Goal: Information Seeking & Learning: Learn about a topic

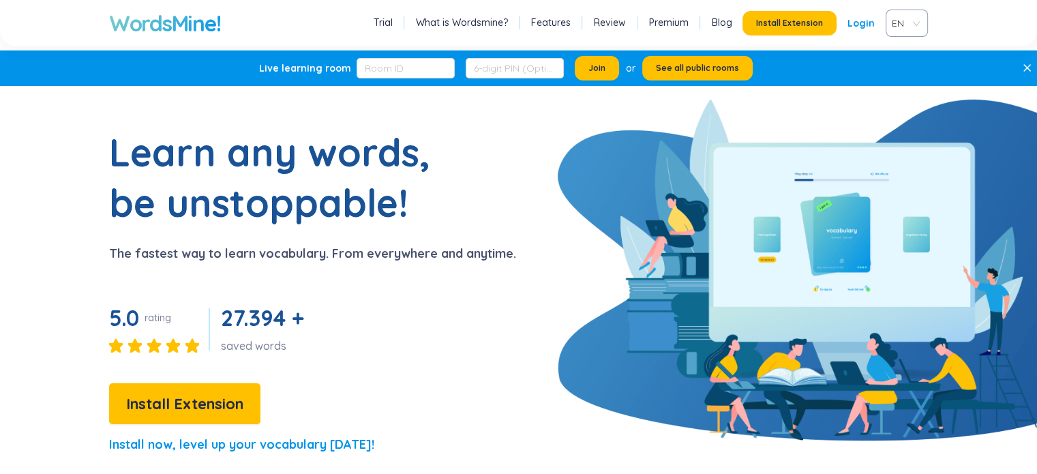
click at [589, 70] on span "Join" at bounding box center [597, 68] width 17 height 11
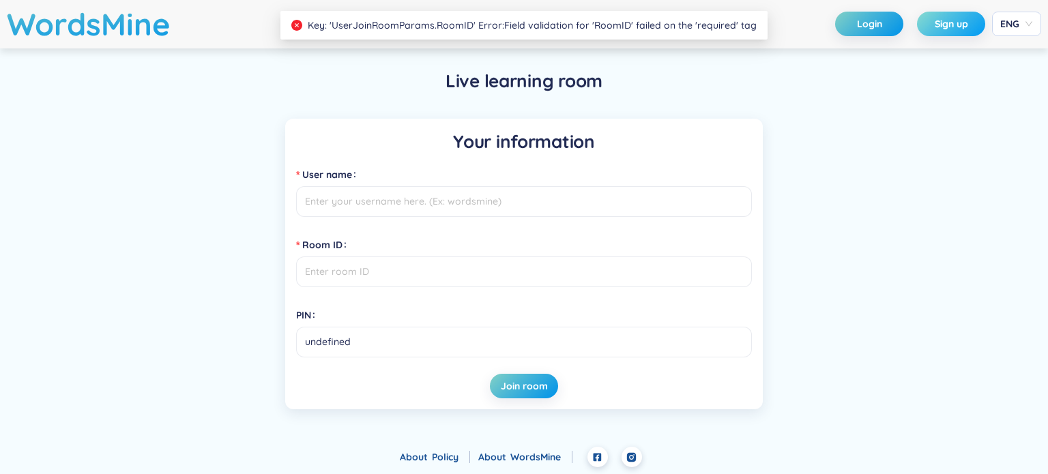
click at [943, 13] on button "Sign up" at bounding box center [951, 24] width 68 height 25
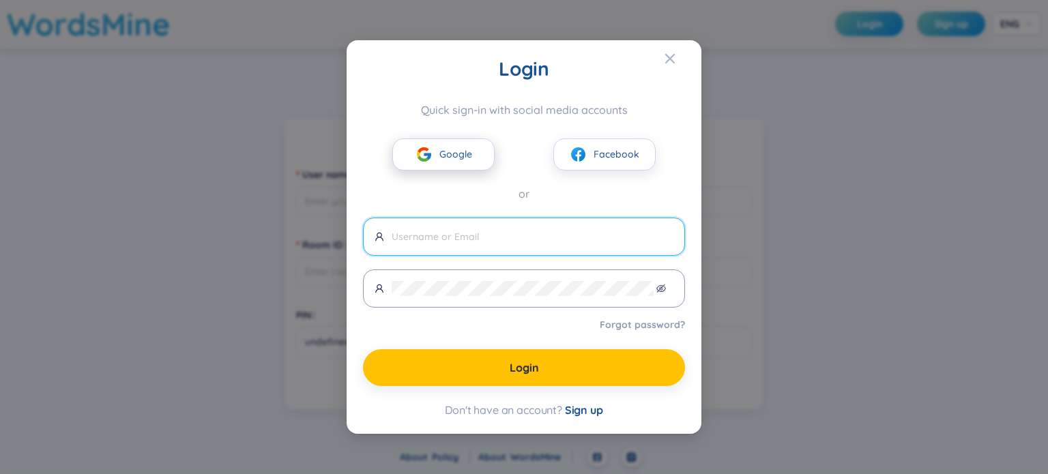
click at [460, 158] on span "Google" at bounding box center [455, 154] width 33 height 15
type input "hapham418828001133"
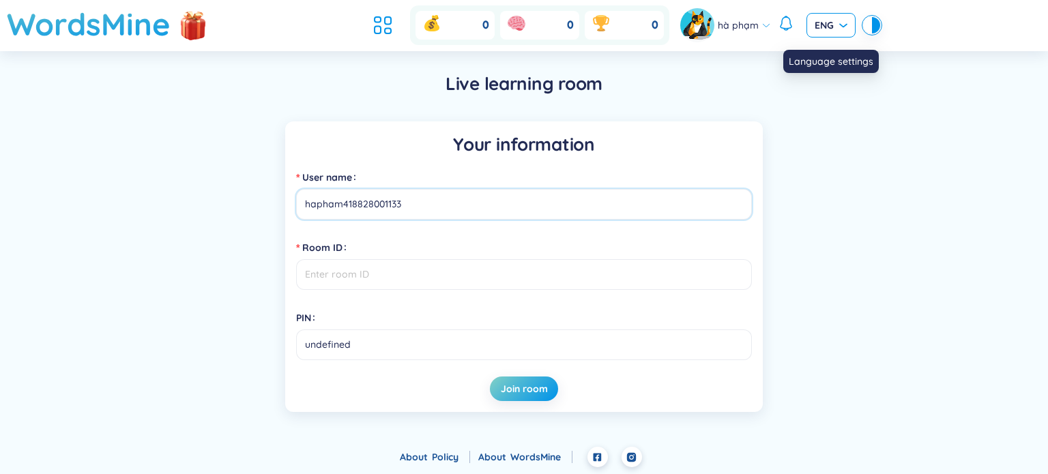
click at [846, 28] on span "ENG" at bounding box center [830, 25] width 33 height 14
click at [390, 119] on div "Live learning room Your information User name hapham418828001133 Room ID PIN un…" at bounding box center [524, 241] width 982 height 381
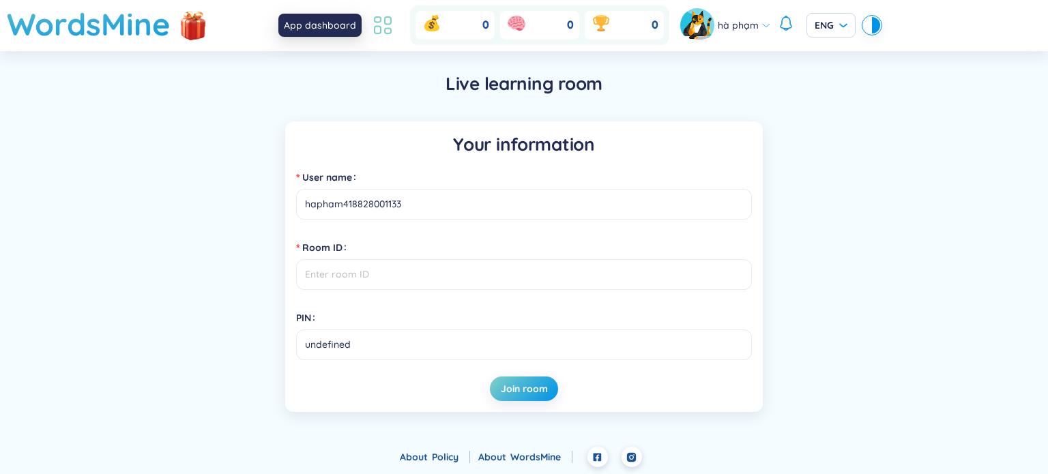
click at [385, 18] on icon at bounding box center [388, 21] width 6 height 8
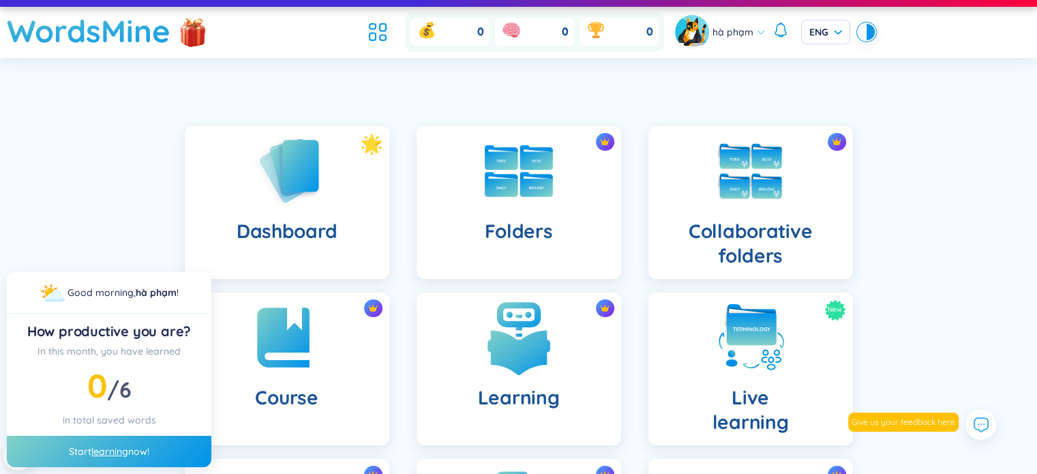
scroll to position [21, 0]
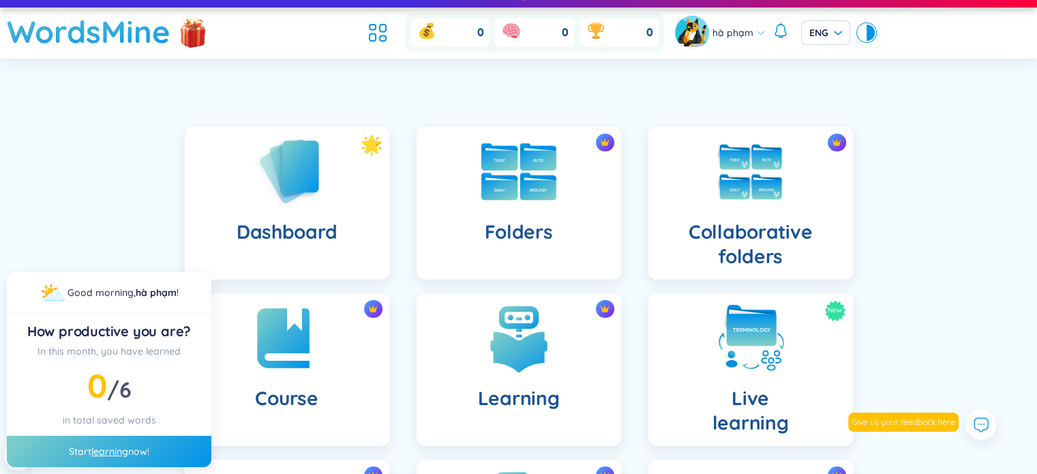
click at [495, 190] on img at bounding box center [519, 171] width 75 height 57
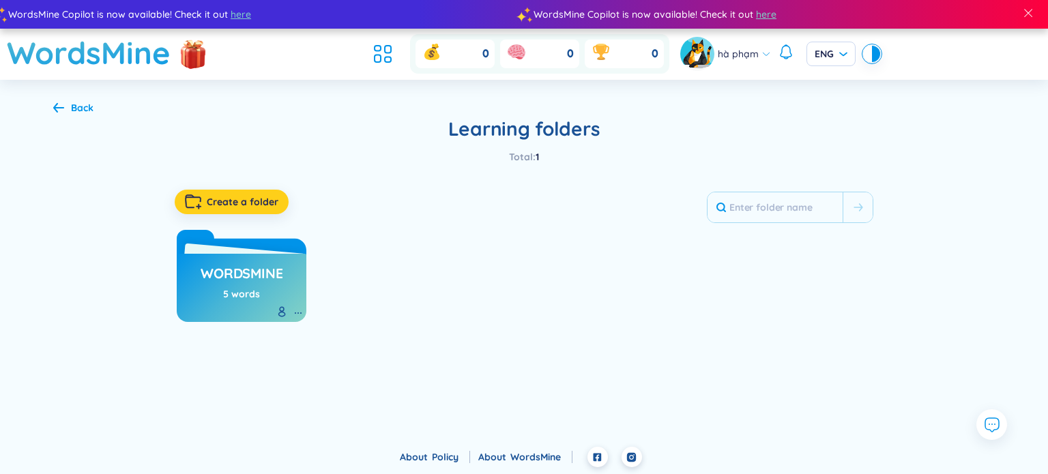
click at [237, 203] on span "Create a folder" at bounding box center [243, 202] width 72 height 14
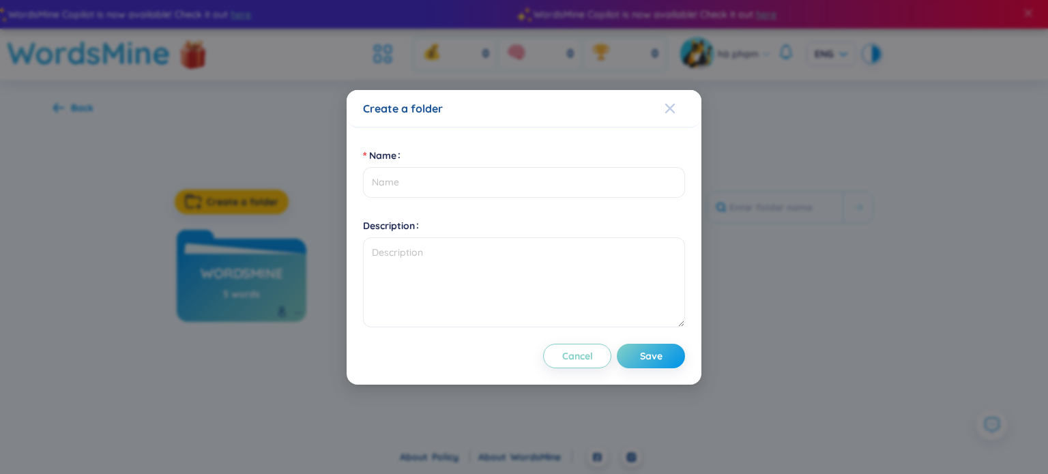
click at [669, 114] on div "Close" at bounding box center [669, 108] width 11 height 37
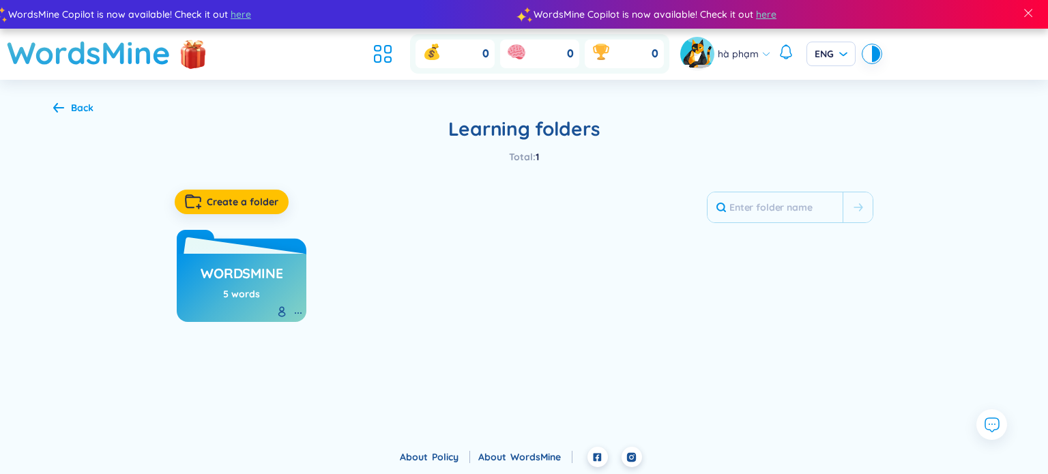
click at [203, 305] on div "WordsMine 5 words" at bounding box center [242, 285] width 82 height 48
click at [248, 282] on h3 "WordsMine" at bounding box center [242, 277] width 82 height 26
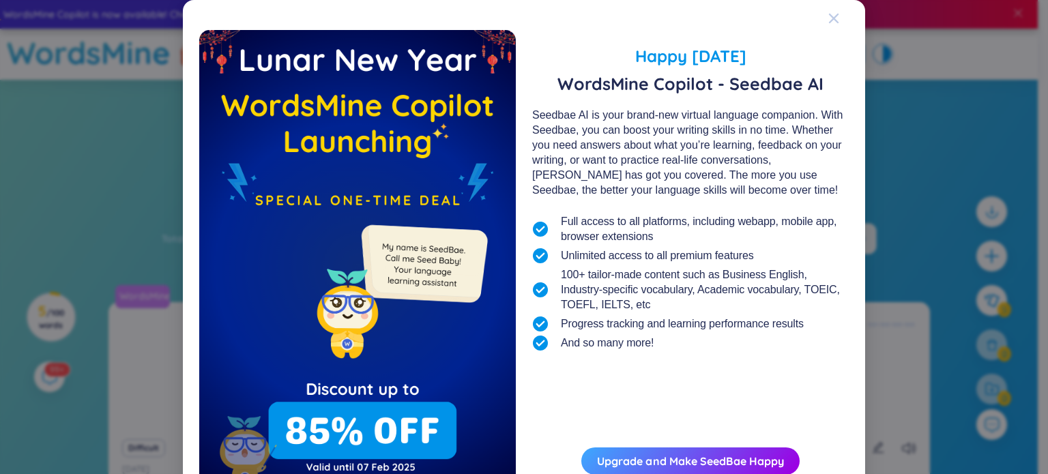
click at [830, 22] on icon "Close" at bounding box center [833, 18] width 11 height 11
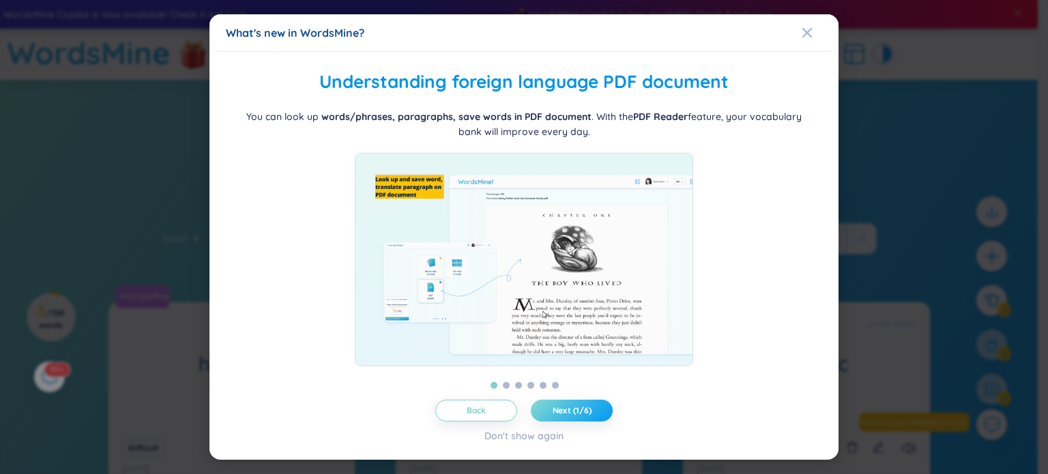
click at [551, 416] on button "Next (1/6)" at bounding box center [572, 411] width 82 height 22
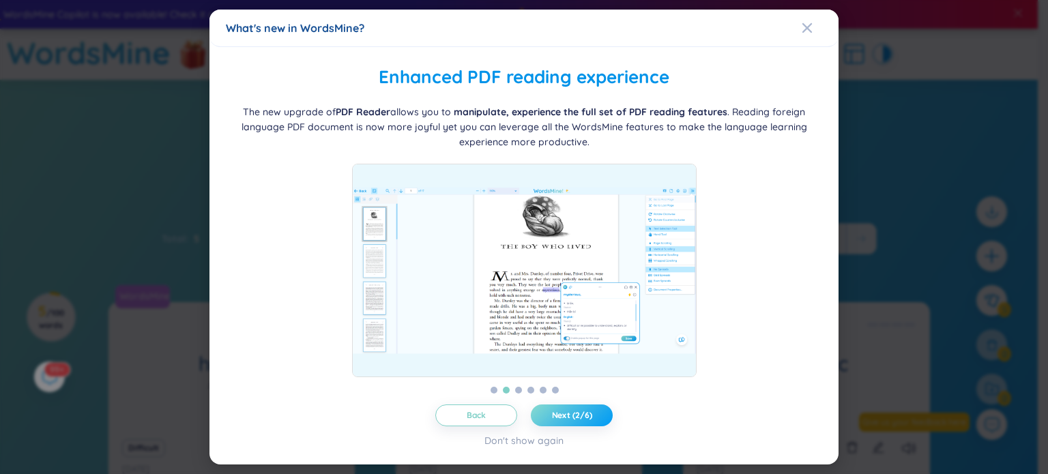
click at [551, 416] on button "Next (2/6)" at bounding box center [572, 415] width 82 height 22
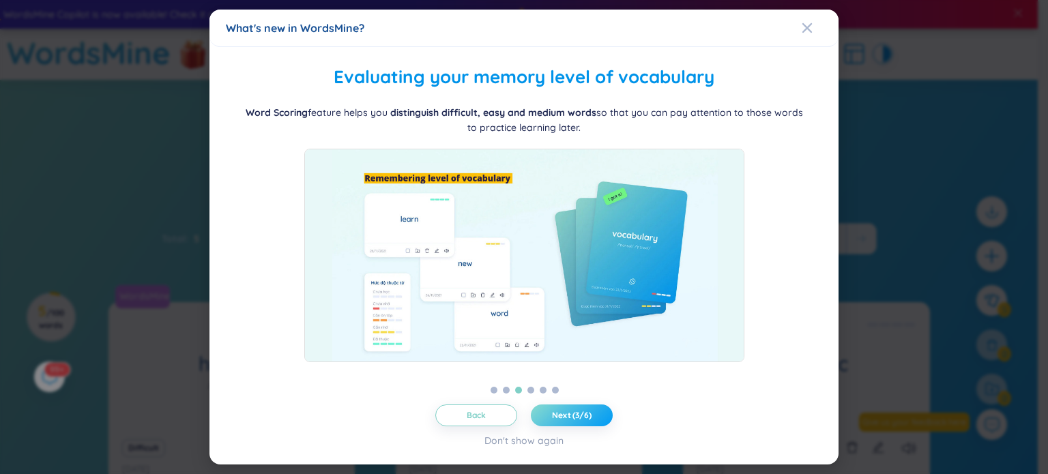
click at [551, 416] on button "Next (3/6)" at bounding box center [572, 415] width 82 height 22
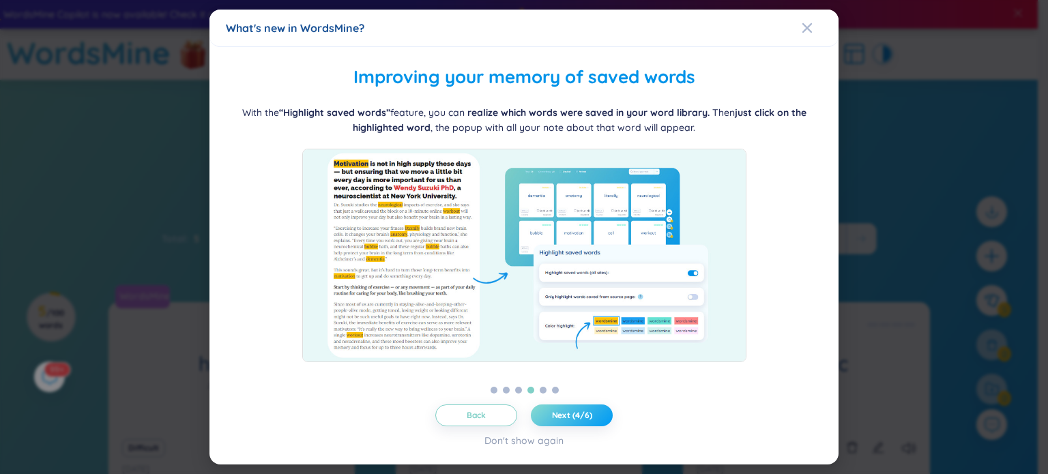
click at [552, 416] on span "Next (4/6)" at bounding box center [572, 415] width 40 height 11
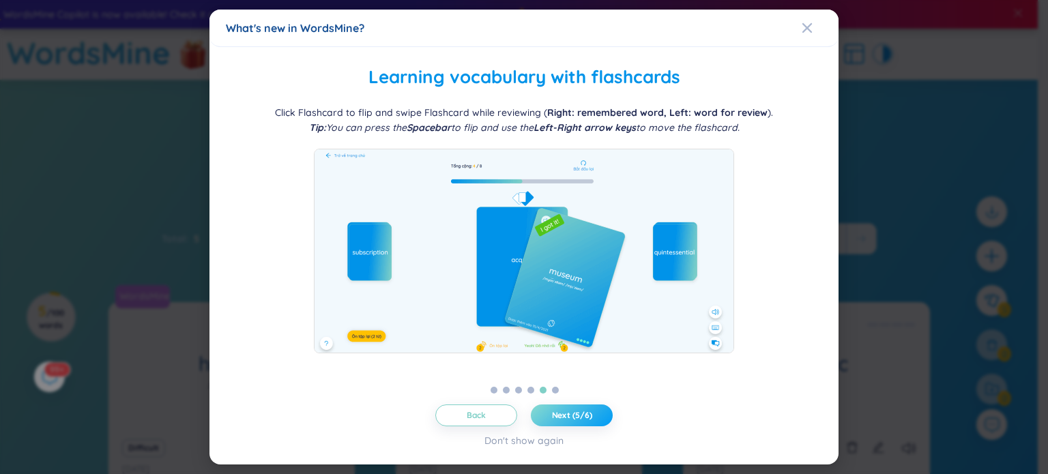
click at [551, 416] on button "Next (5/6)" at bounding box center [572, 415] width 82 height 22
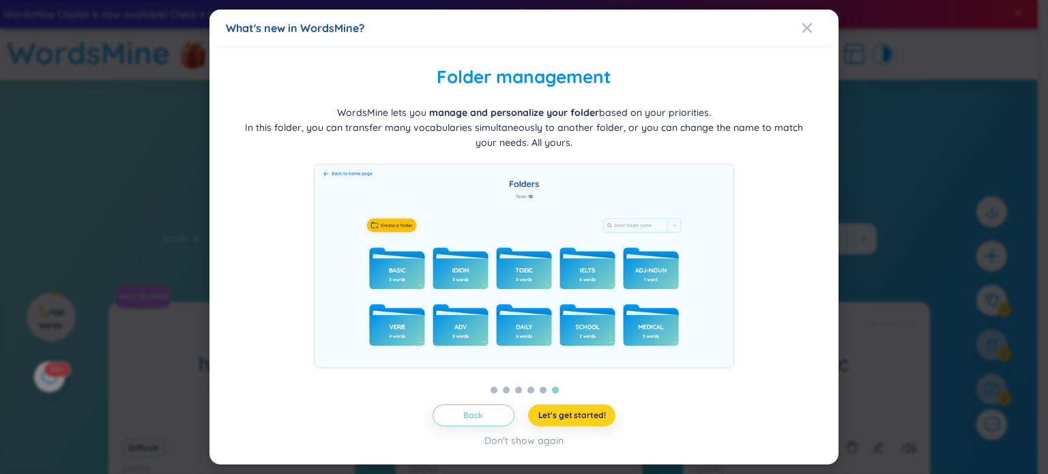
click at [551, 416] on span "Let's get started!" at bounding box center [572, 415] width 68 height 11
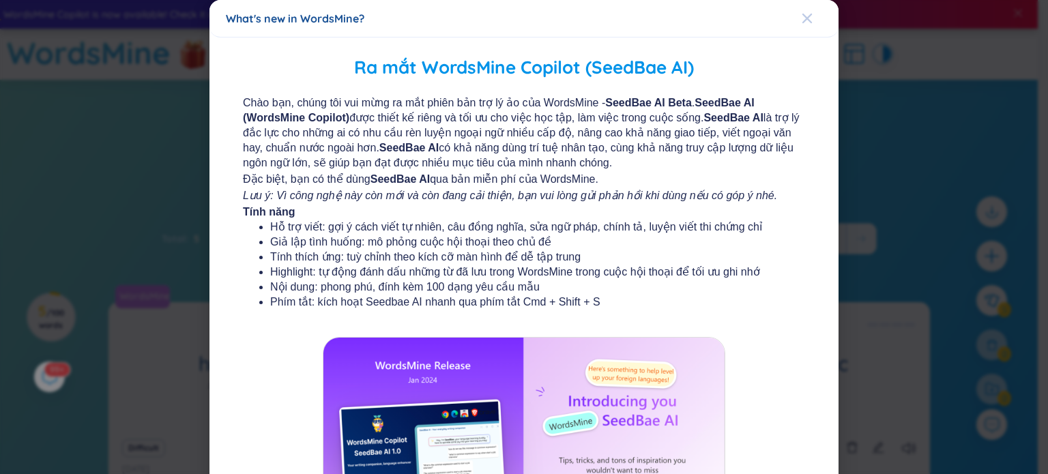
click at [805, 14] on span "Close" at bounding box center [819, 18] width 37 height 37
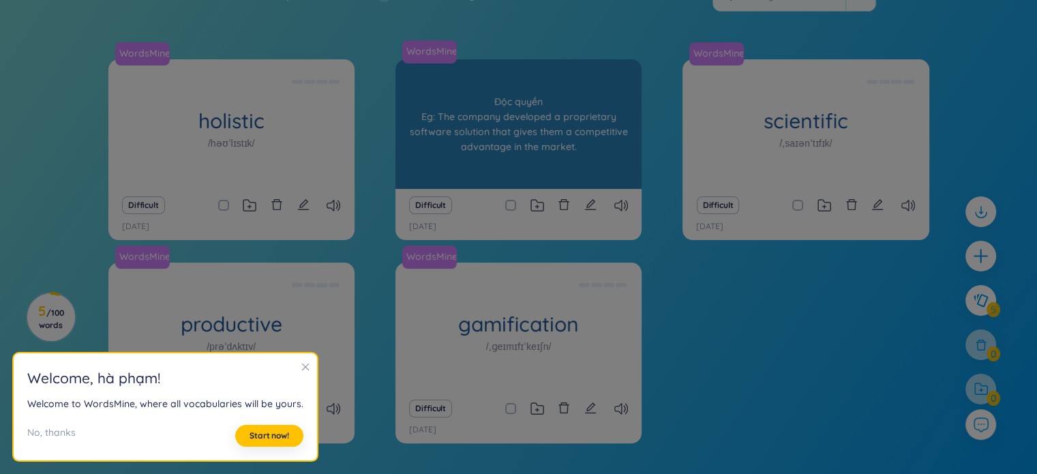
scroll to position [283, 0]
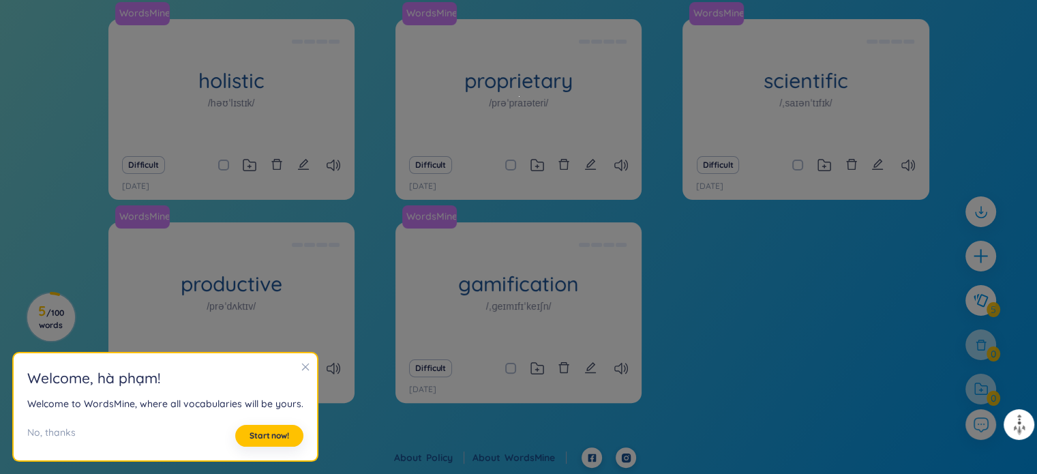
click at [301, 368] on icon "close" at bounding box center [306, 367] width 10 height 10
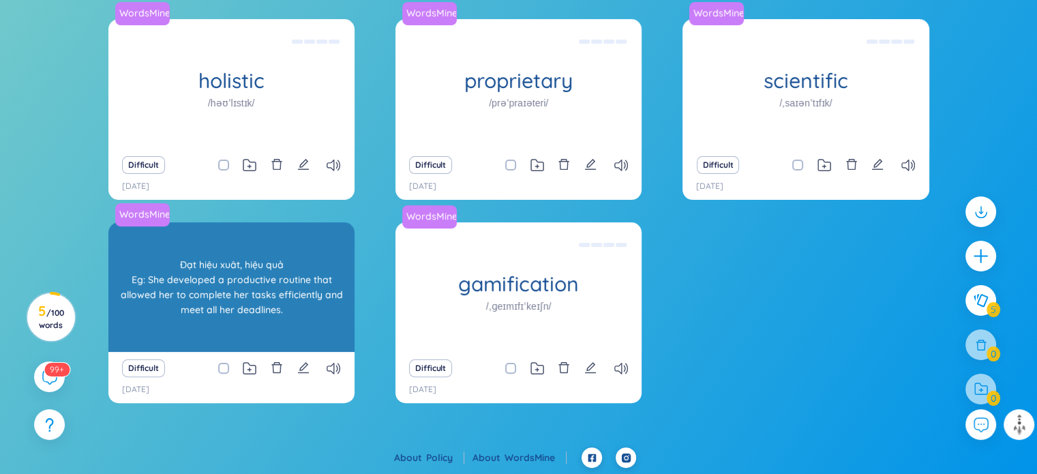
click at [308, 293] on div "Đạt hiệu xuât, hiệu quả Eg: She developed a productive routine that allowed her…" at bounding box center [231, 287] width 233 height 123
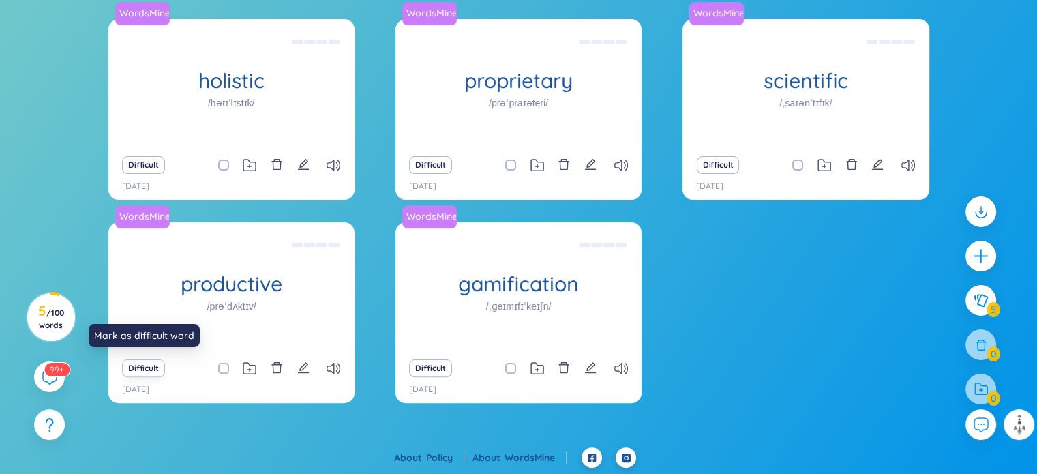
click at [150, 362] on button "Difficult" at bounding box center [143, 368] width 43 height 18
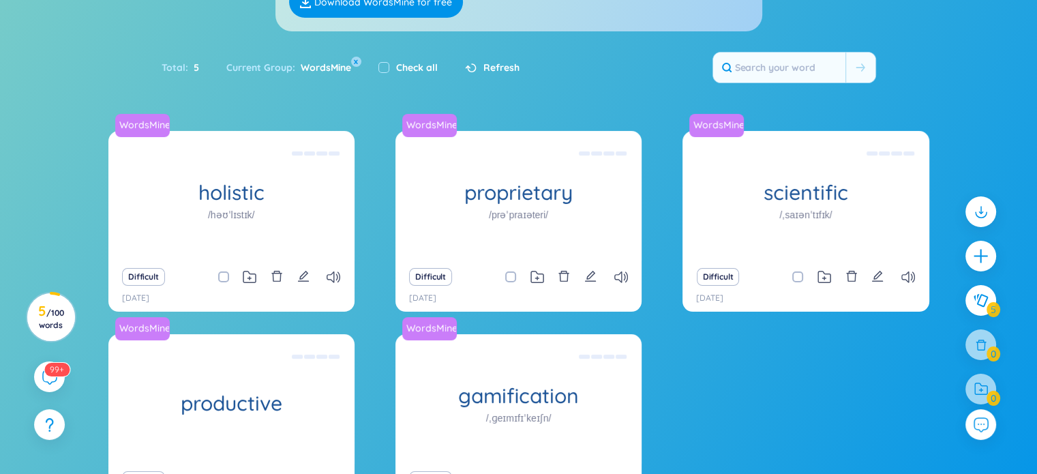
scroll to position [0, 0]
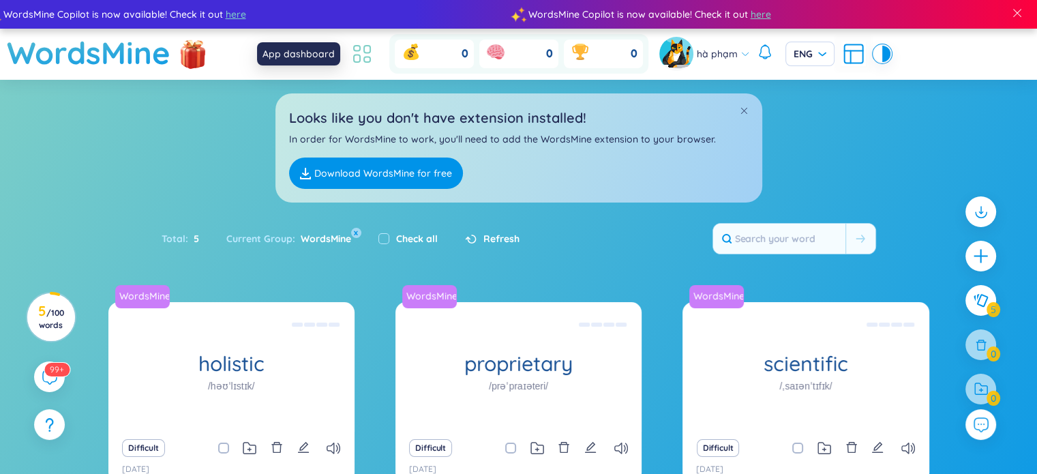
click at [363, 62] on icon at bounding box center [362, 54] width 25 height 25
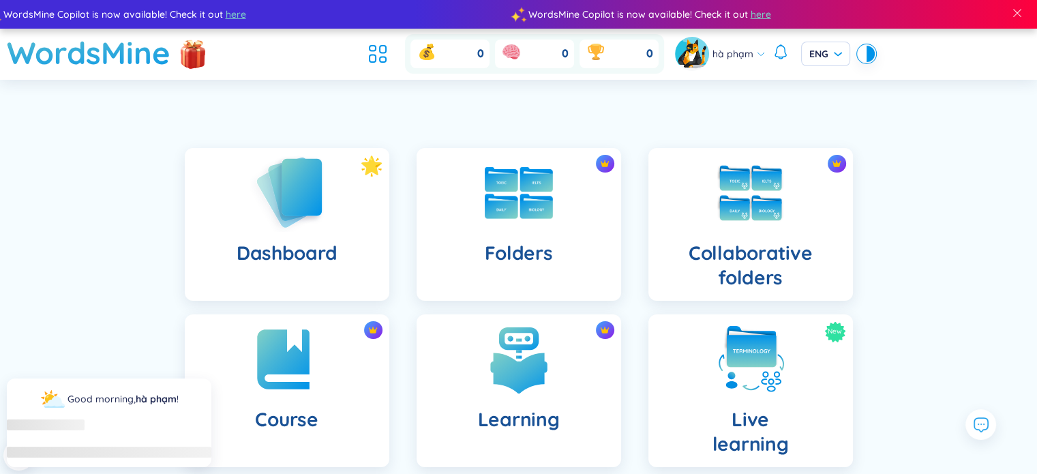
click at [277, 219] on img at bounding box center [287, 192] width 75 height 78
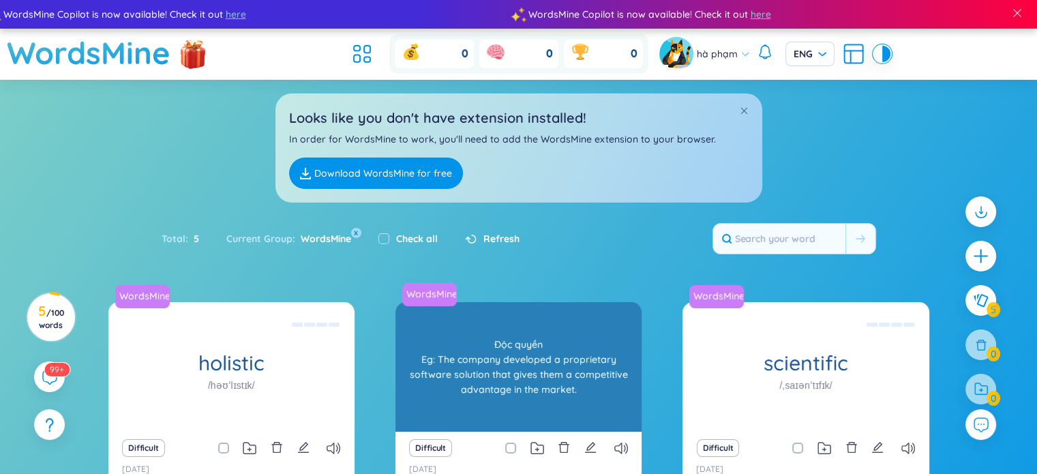
scroll to position [160, 0]
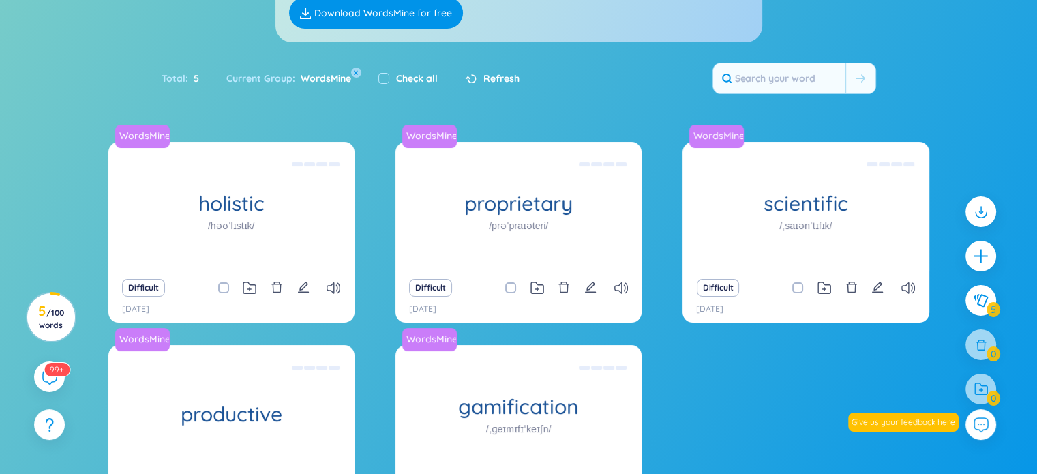
click at [745, 400] on div "WordsMine holistic /həʊˈlɪstɪk/ [PERSON_NAME] Eg: The holistic approach to heal…" at bounding box center [518, 342] width 821 height 401
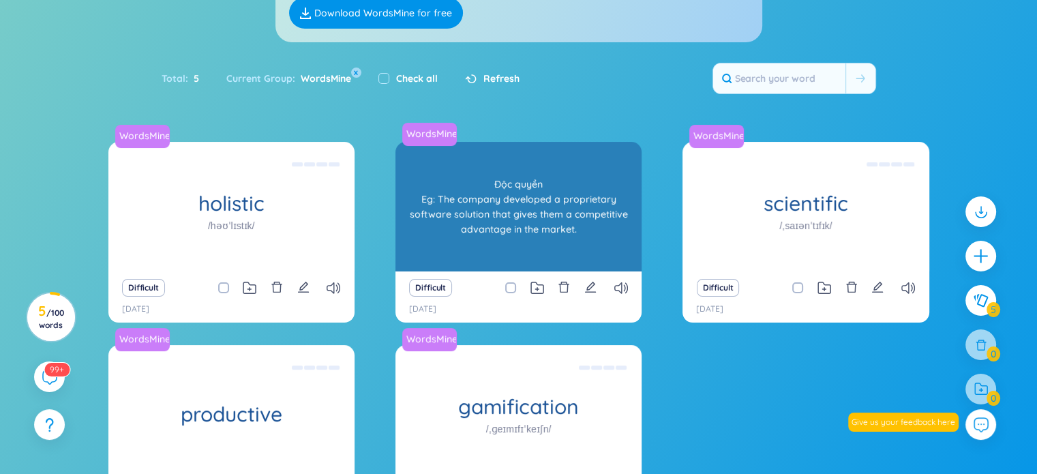
click at [570, 224] on div "Độc quyền Eg: The company developed a proprietary software solution that gives …" at bounding box center [518, 206] width 233 height 123
click at [507, 209] on div "Độc quyền Eg: The company developed a proprietary software solution that gives …" at bounding box center [518, 206] width 233 height 123
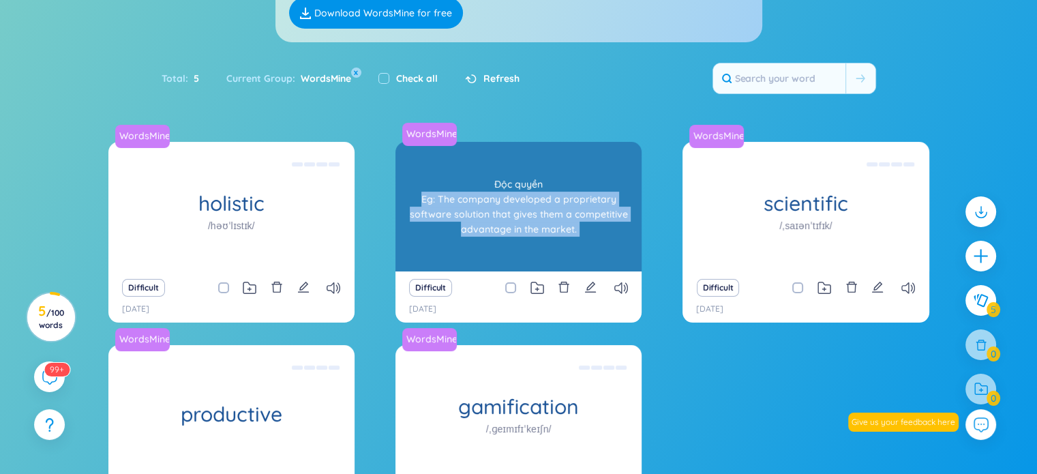
click at [507, 209] on div "Độc quyền Eg: The company developed a proprietary software solution that gives …" at bounding box center [518, 206] width 233 height 123
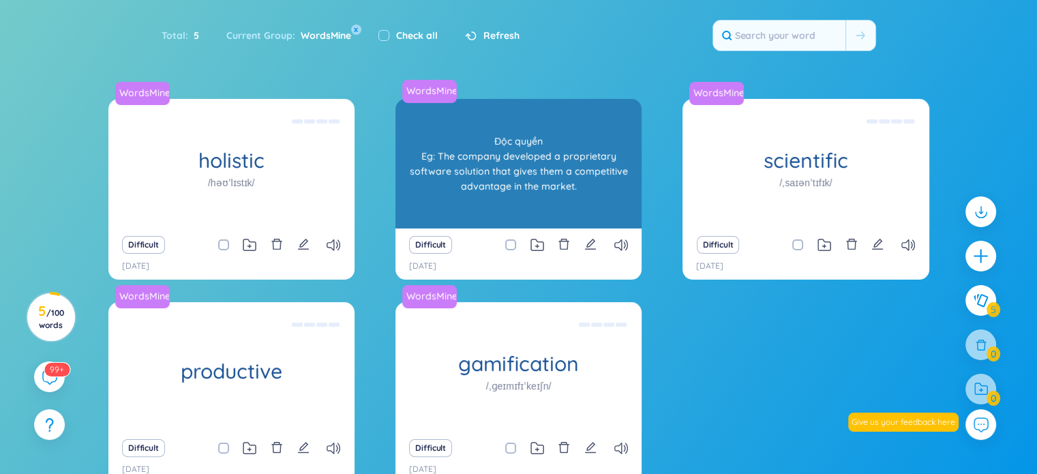
scroll to position [0, 0]
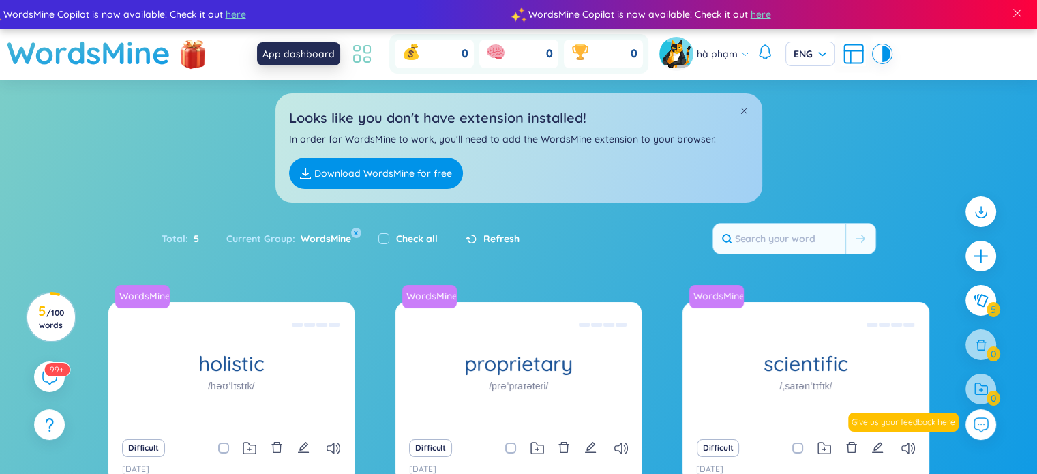
click at [358, 46] on icon at bounding box center [362, 54] width 25 height 25
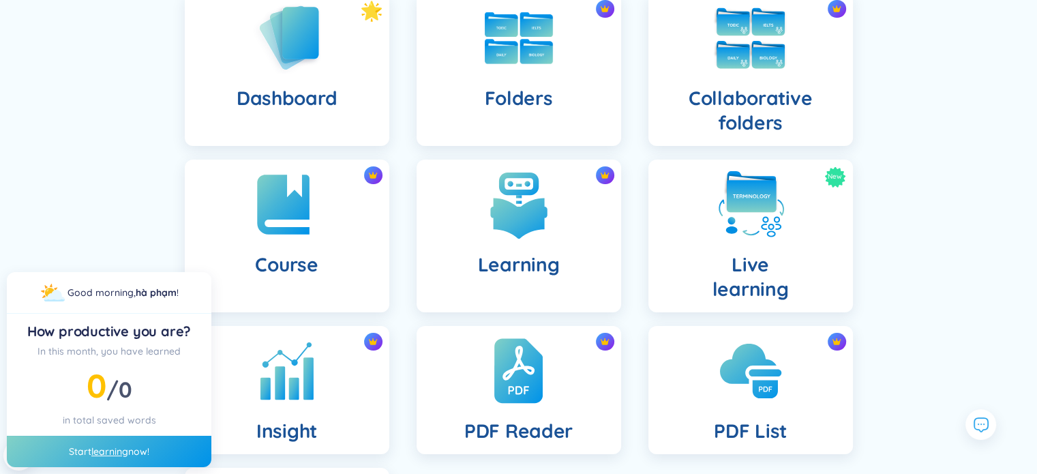
click at [775, 113] on h4 "Collaborative folders" at bounding box center [751, 110] width 183 height 49
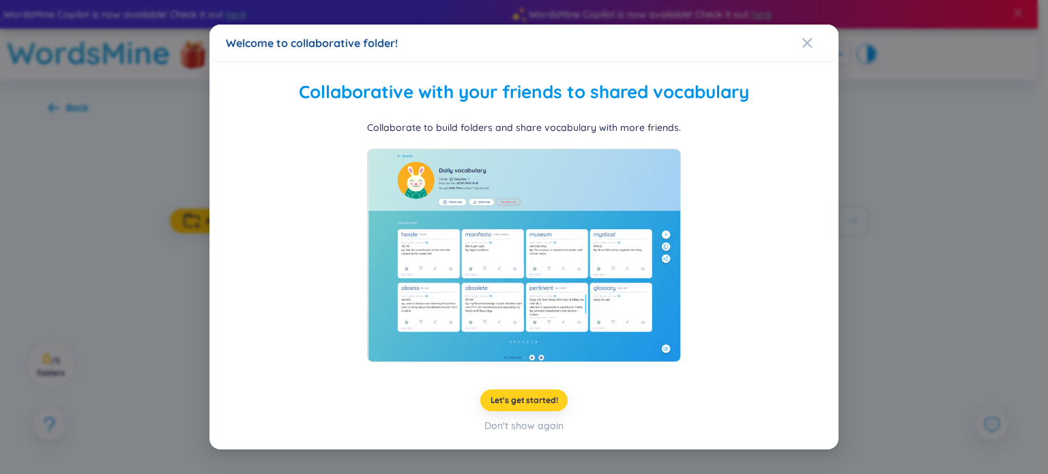
click at [524, 398] on span "Let's get started!" at bounding box center [524, 400] width 68 height 11
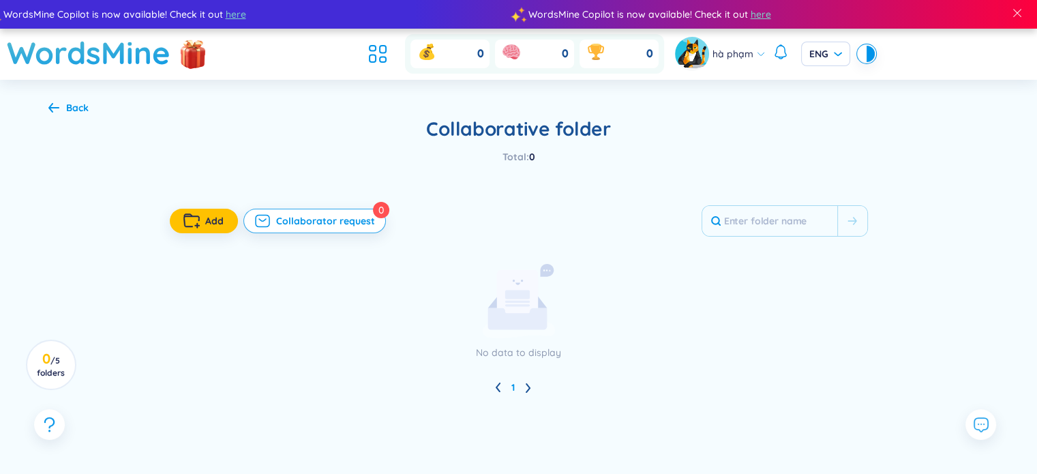
scroll to position [53, 0]
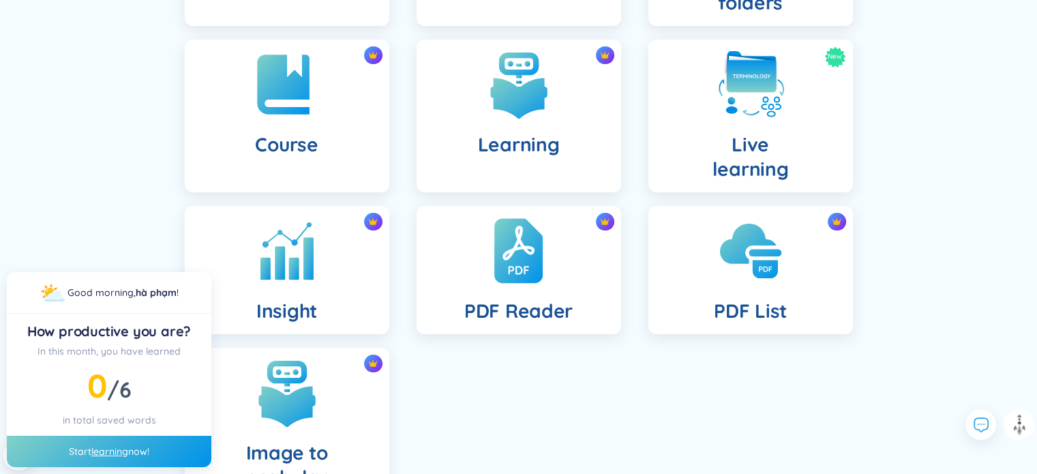
scroll to position [273, 0]
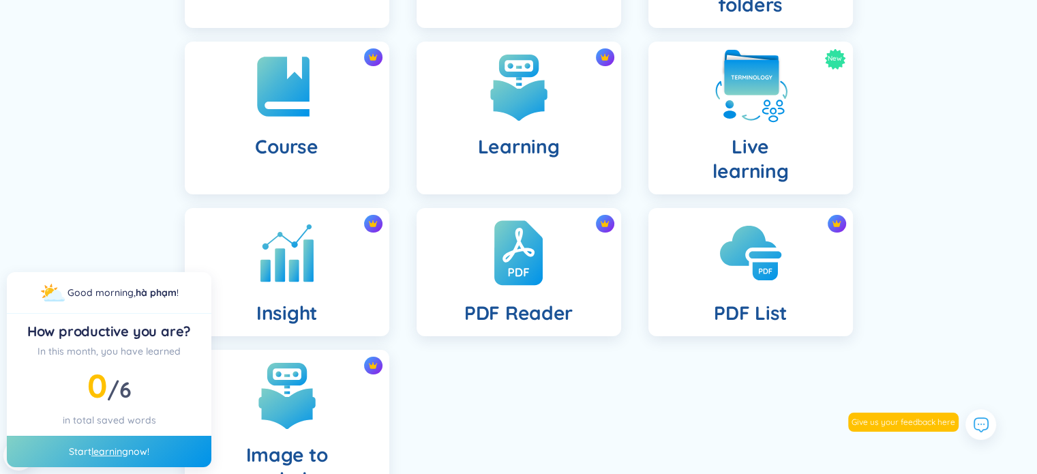
click at [808, 106] on div "New Live learning" at bounding box center [751, 118] width 205 height 153
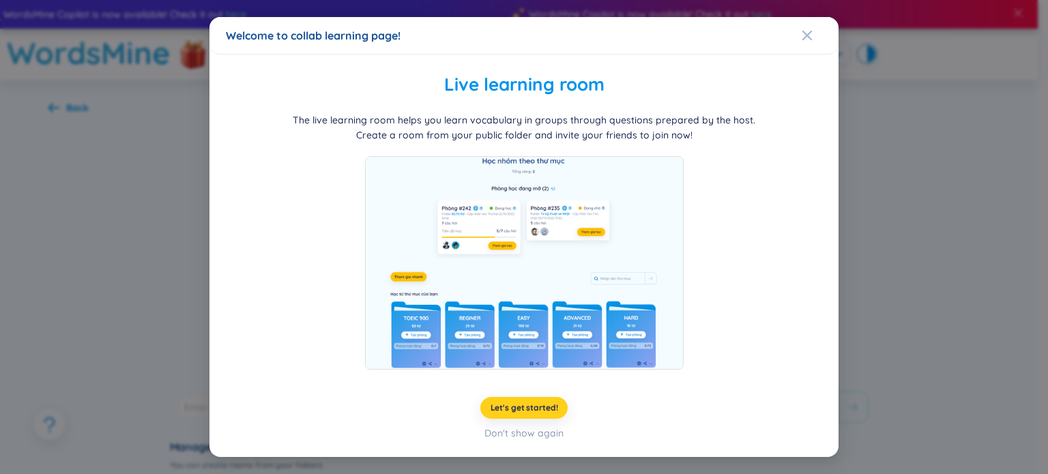
click at [528, 414] on button "Let's get started!" at bounding box center [524, 408] width 88 height 22
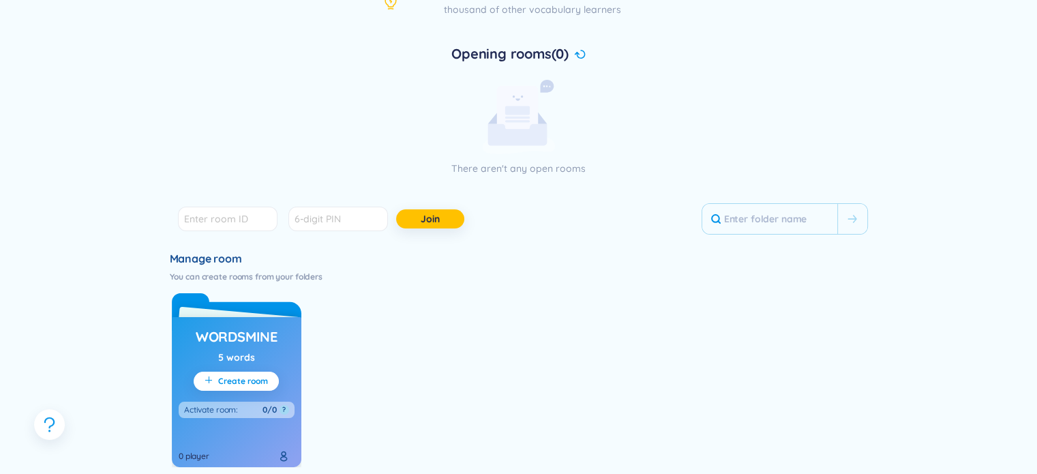
scroll to position [273, 0]
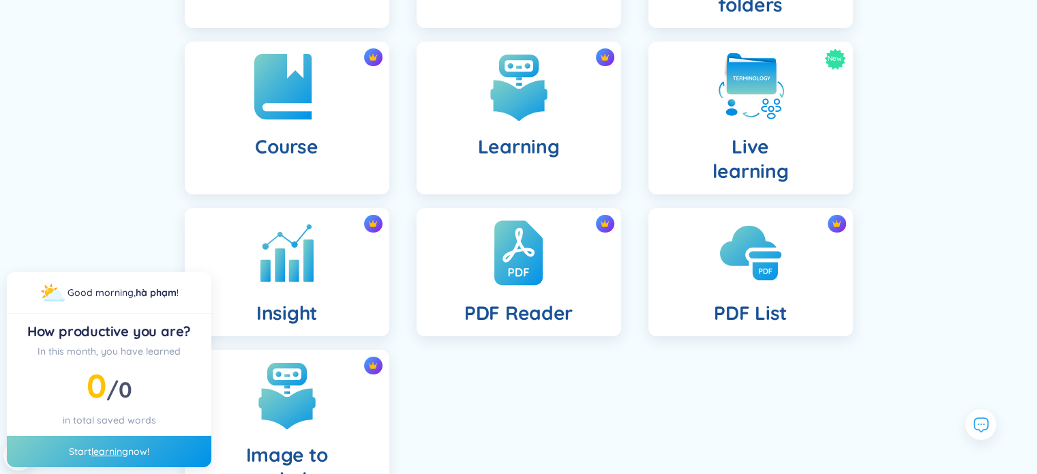
click at [300, 63] on img at bounding box center [287, 86] width 75 height 75
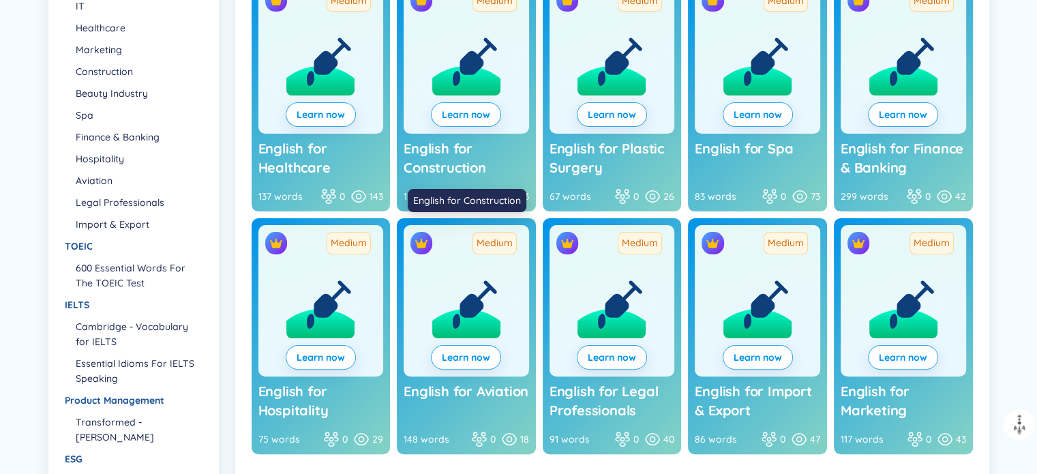
scroll to position [280, 0]
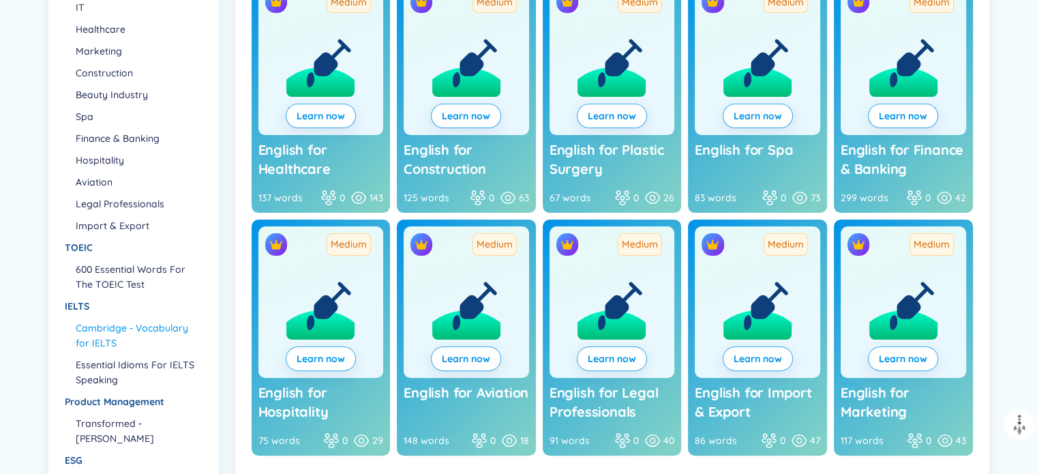
click at [129, 334] on li "Cambridge - Vocabulary for IELTS" at bounding box center [139, 336] width 126 height 30
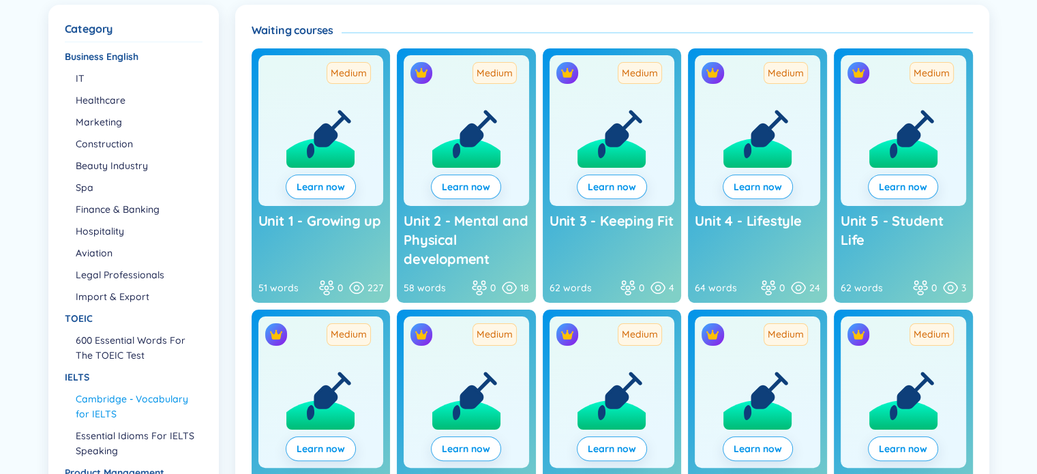
scroll to position [208, 0]
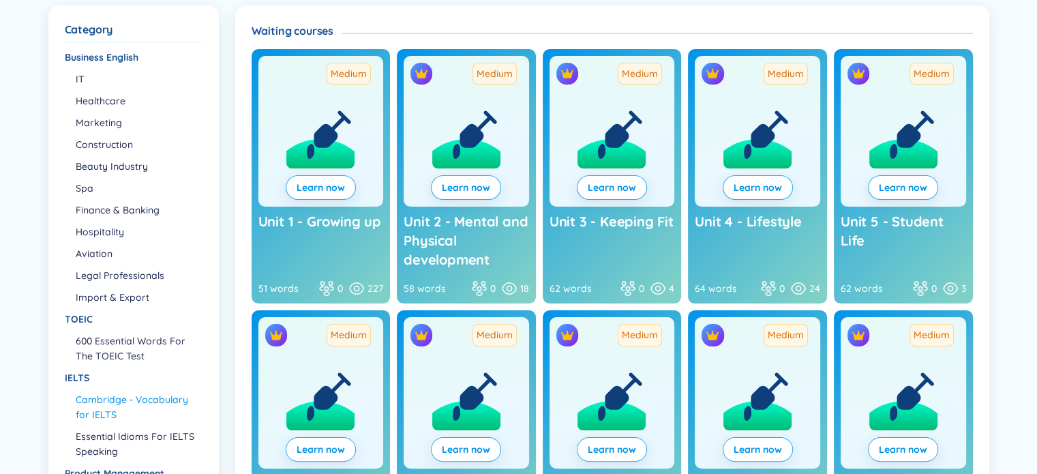
click at [345, 130] on icon at bounding box center [321, 124] width 72 height 88
click at [314, 193] on link "Learn now" at bounding box center [321, 187] width 48 height 15
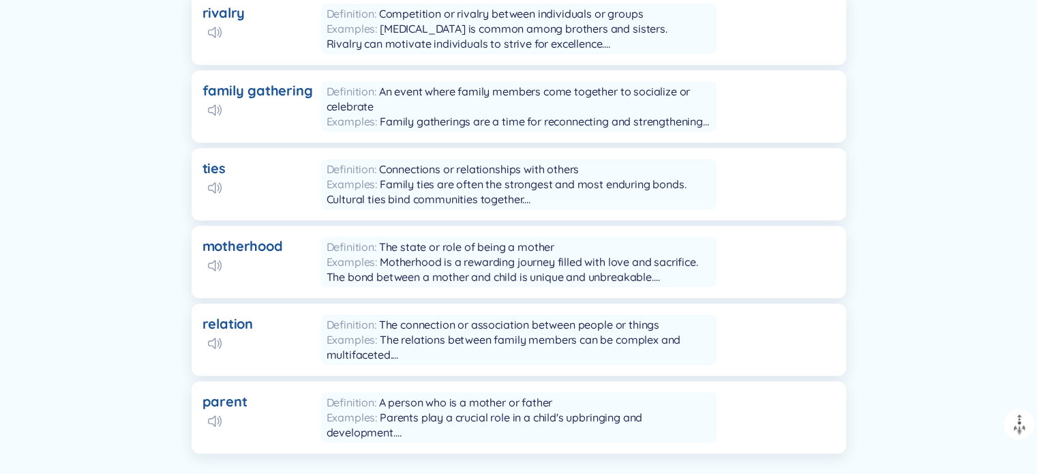
scroll to position [754, 0]
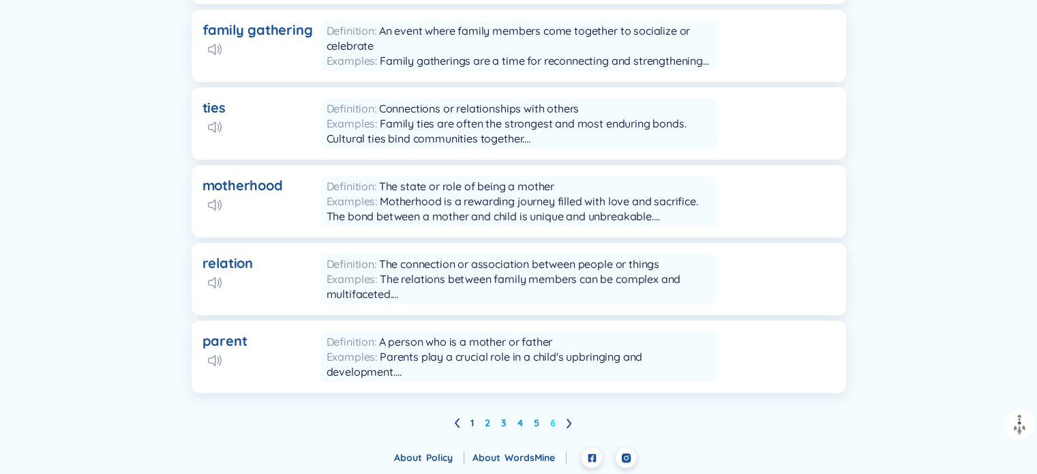
click at [555, 425] on link "6" at bounding box center [552, 423] width 5 height 20
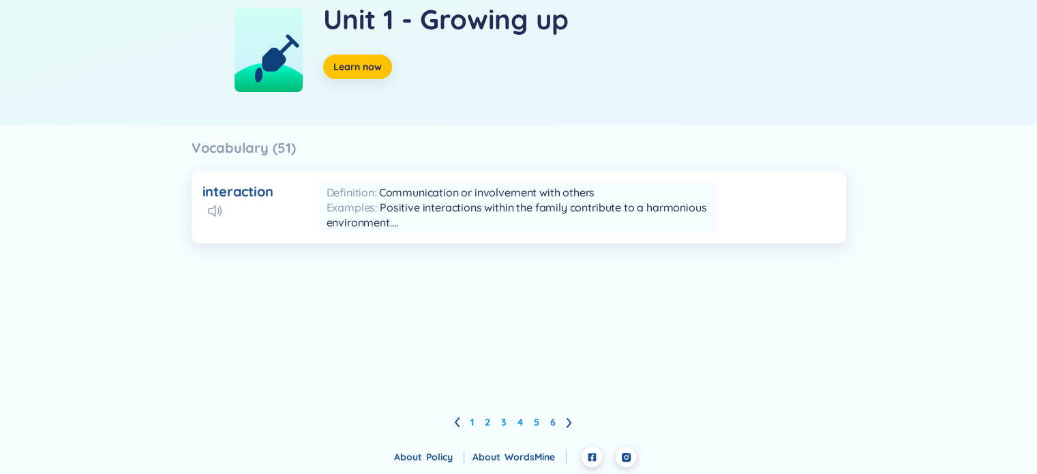
scroll to position [190, 0]
click at [471, 425] on link "1" at bounding box center [472, 423] width 3 height 20
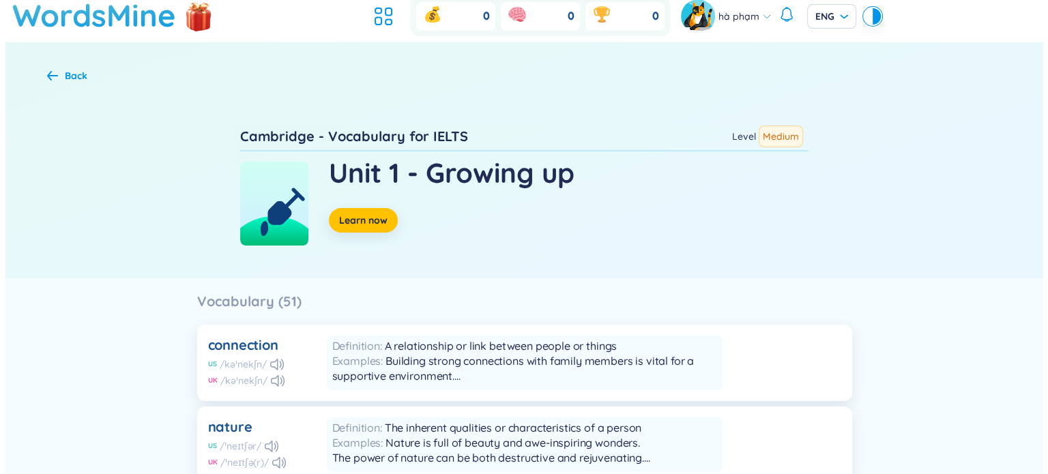
scroll to position [38, 0]
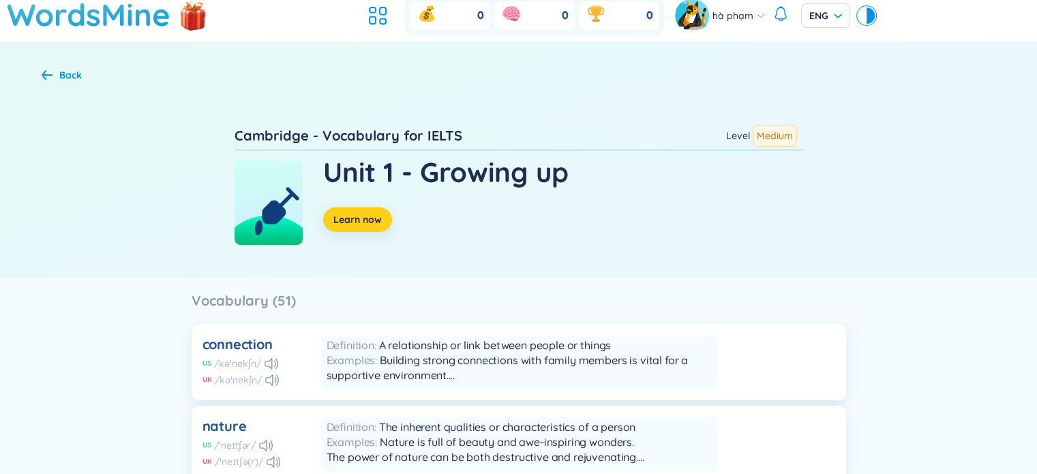
click at [360, 226] on button "Learn now" at bounding box center [357, 219] width 69 height 25
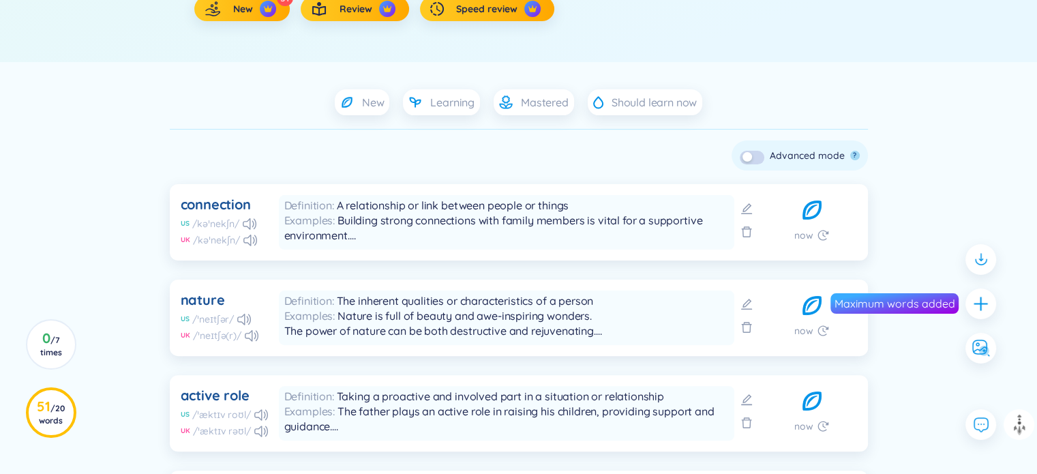
scroll to position [308, 0]
click at [249, 223] on icon at bounding box center [250, 224] width 14 height 12
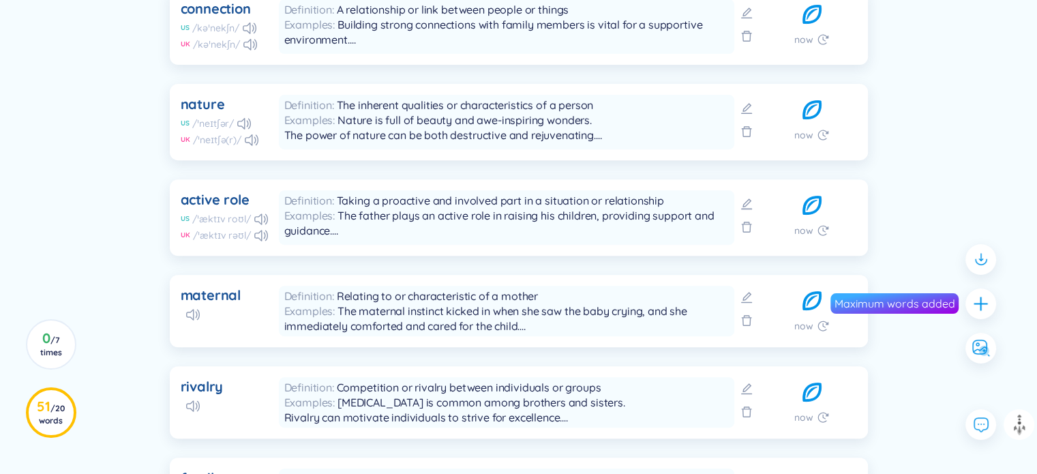
scroll to position [502, 0]
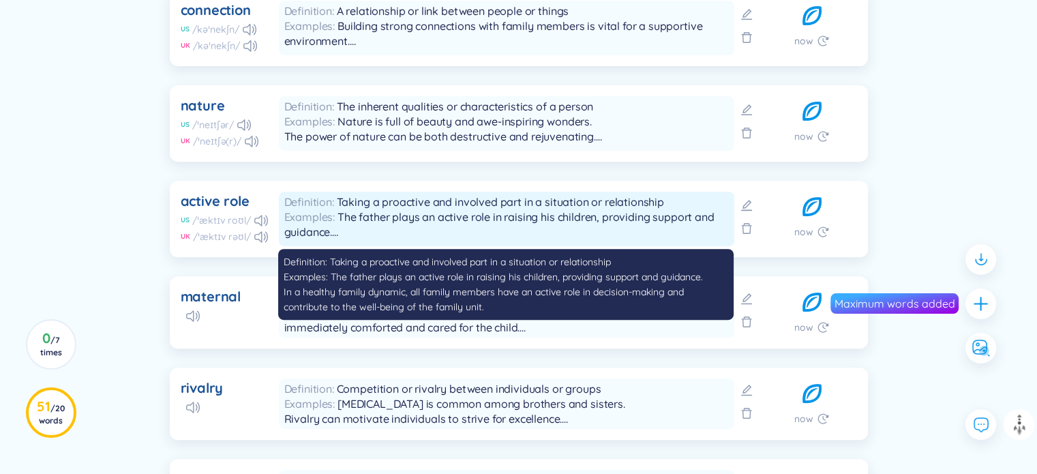
click at [557, 204] on span "Taking a proactive and involved part in a situation or relationship" at bounding box center [500, 202] width 327 height 14
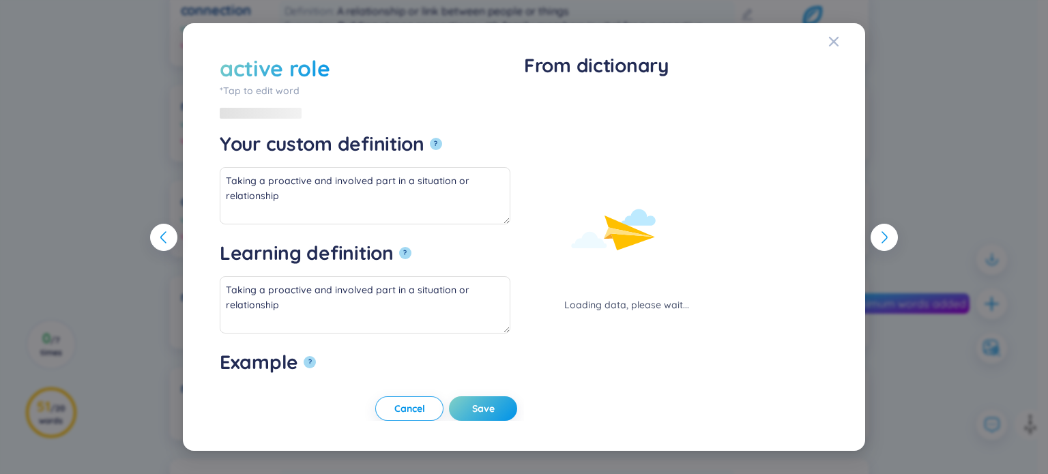
type textarea "The father plays an active role in raising his children, providing support and …"
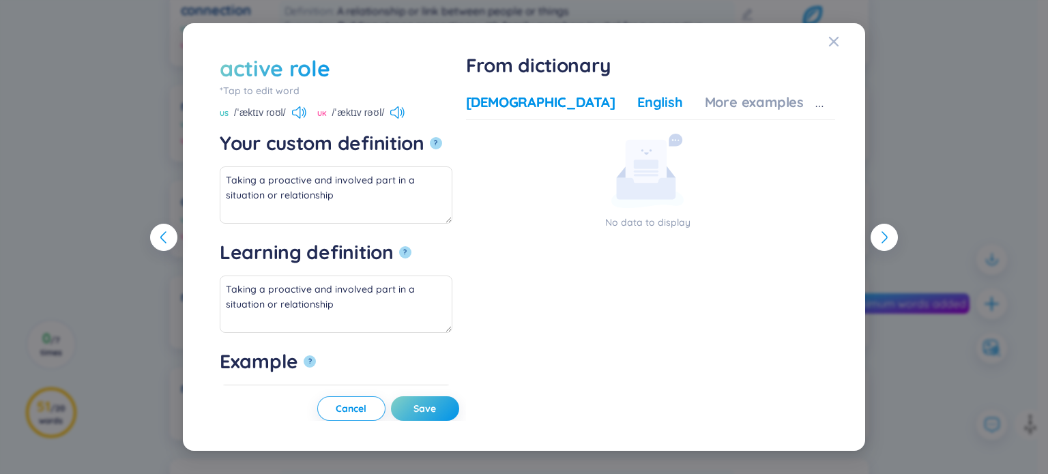
click at [654, 103] on div "English" at bounding box center [660, 102] width 46 height 19
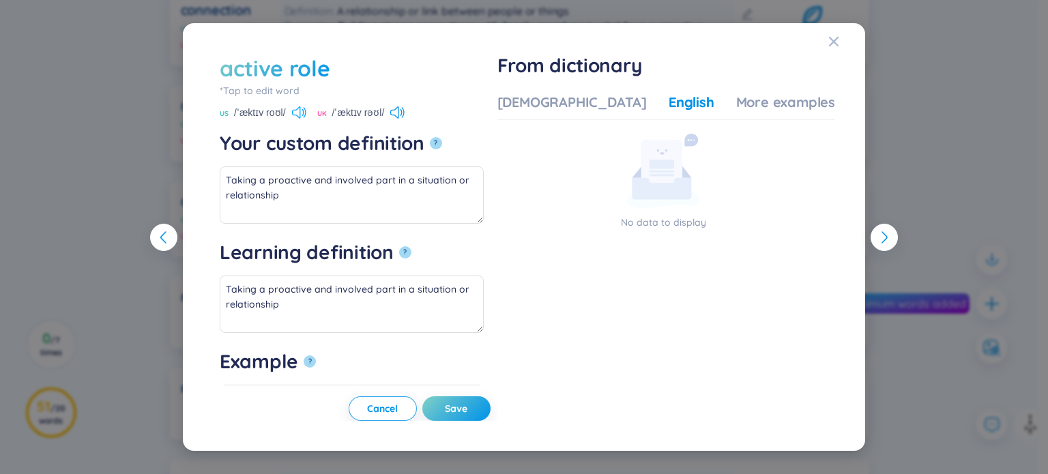
click at [296, 116] on icon at bounding box center [299, 112] width 14 height 12
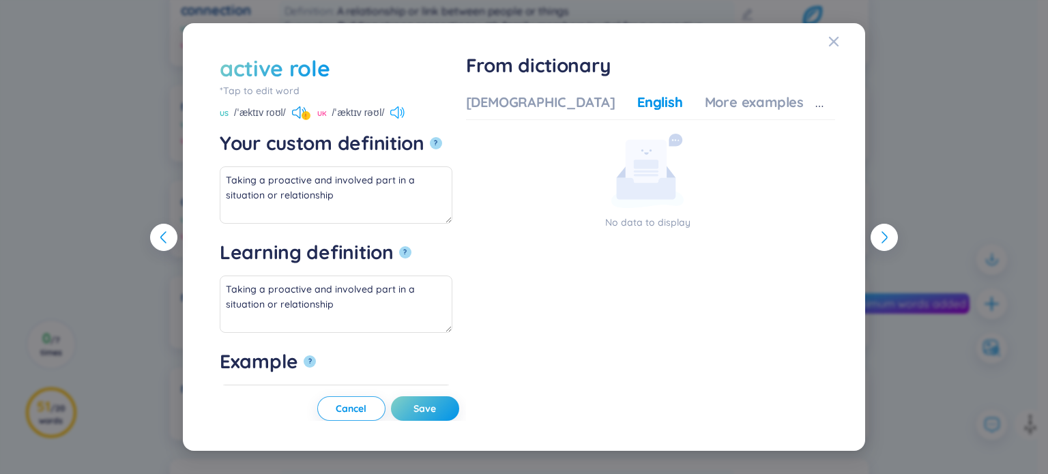
click at [396, 117] on icon at bounding box center [397, 112] width 14 height 12
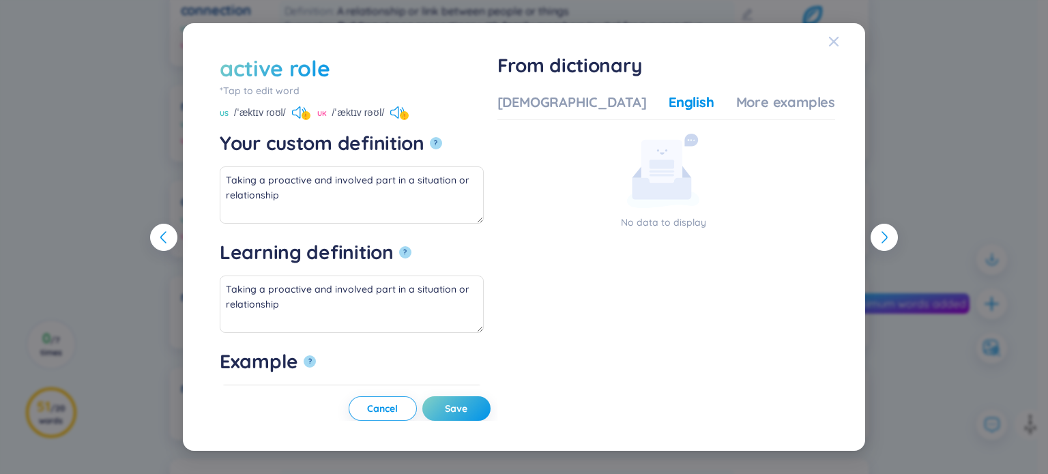
click at [829, 40] on icon "Close" at bounding box center [833, 41] width 11 height 11
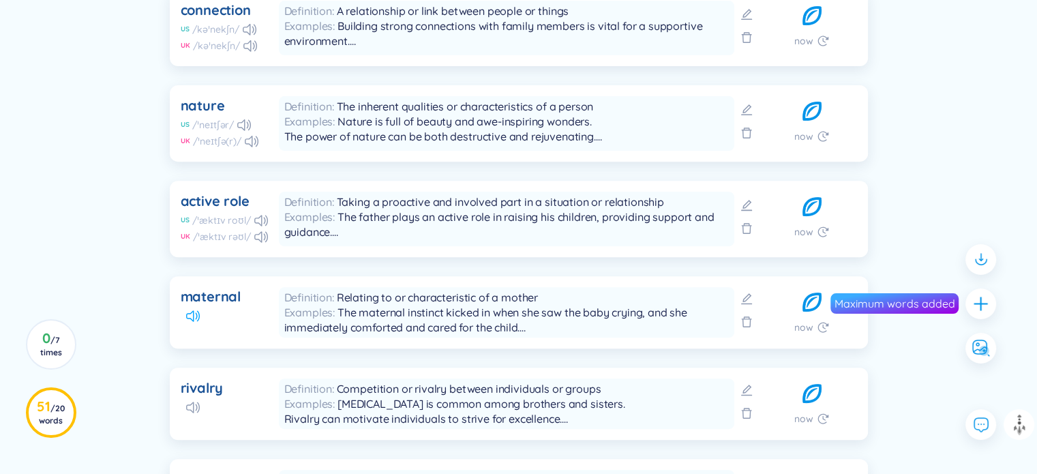
click at [189, 319] on icon at bounding box center [193, 316] width 14 height 12
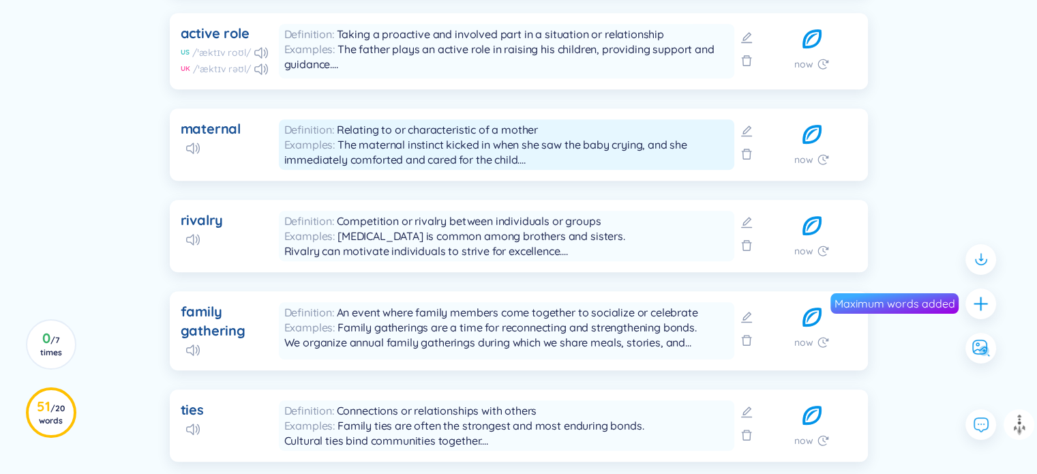
scroll to position [668, 0]
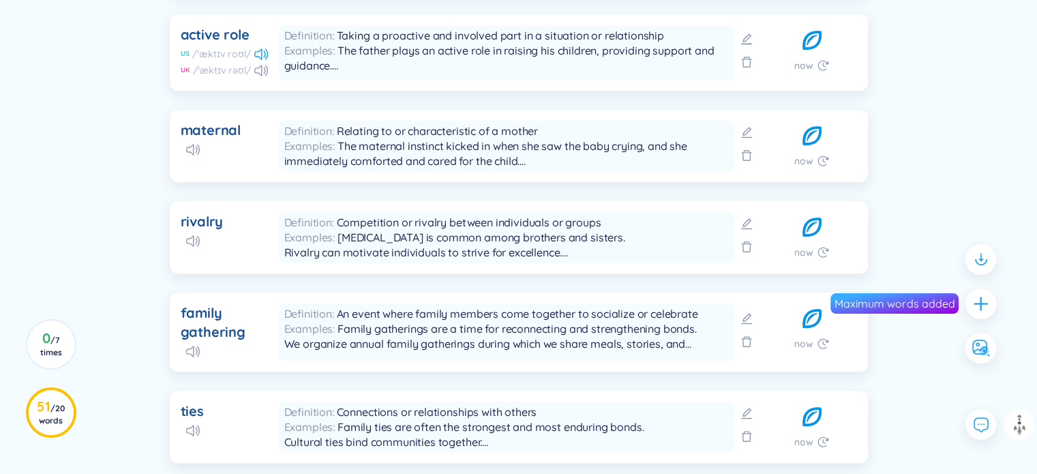
click at [260, 48] on icon at bounding box center [261, 54] width 14 height 12
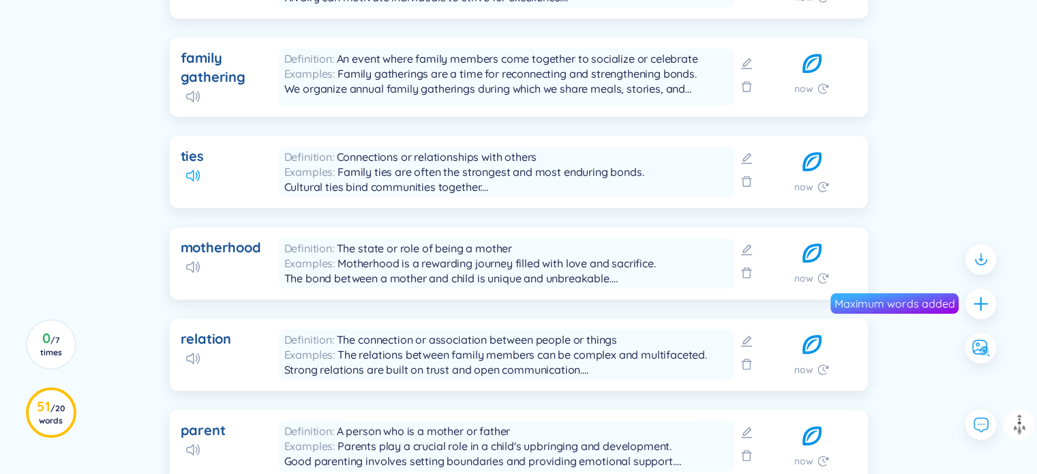
drag, startPoint x: 186, startPoint y: 183, endPoint x: 194, endPoint y: 177, distance: 10.1
click at [194, 177] on div "ties" at bounding box center [226, 172] width 90 height 50
click at [194, 177] on icon at bounding box center [193, 176] width 14 height 12
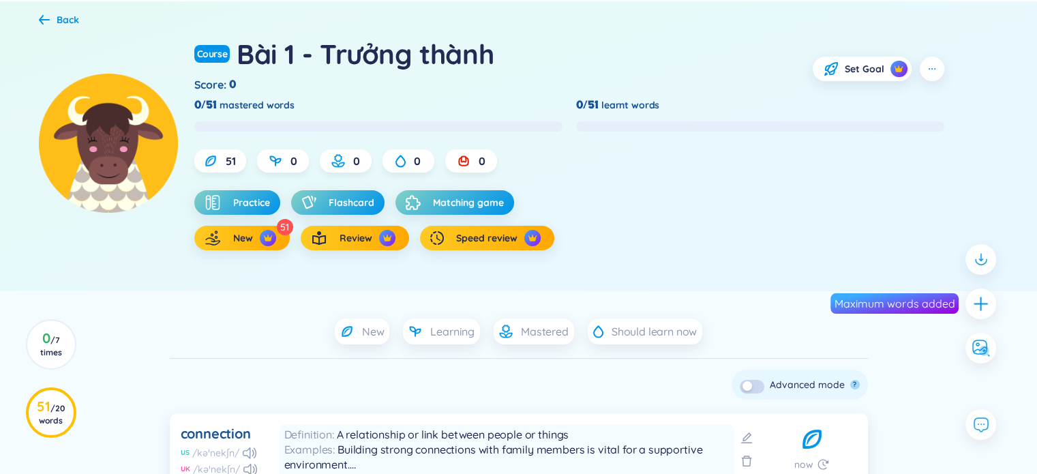
scroll to position [68, 0]
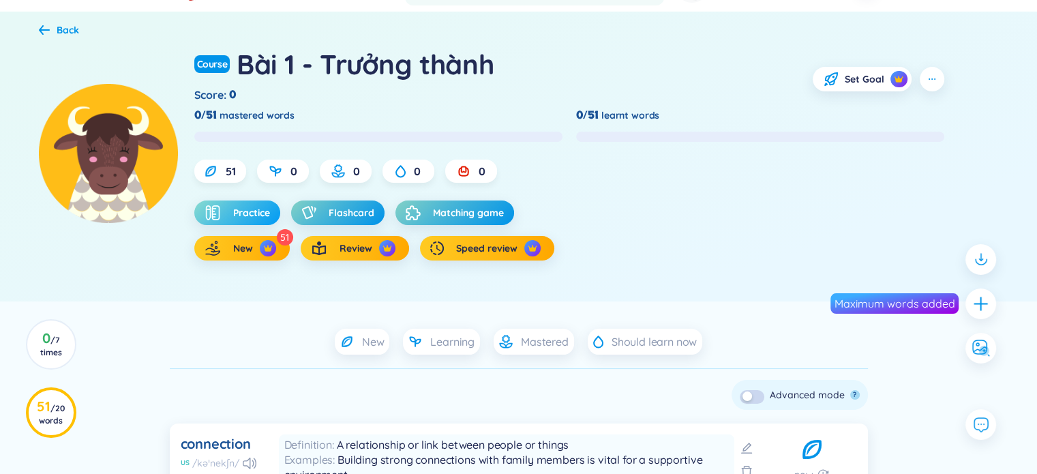
click at [252, 203] on button "Practice" at bounding box center [237, 213] width 86 height 25
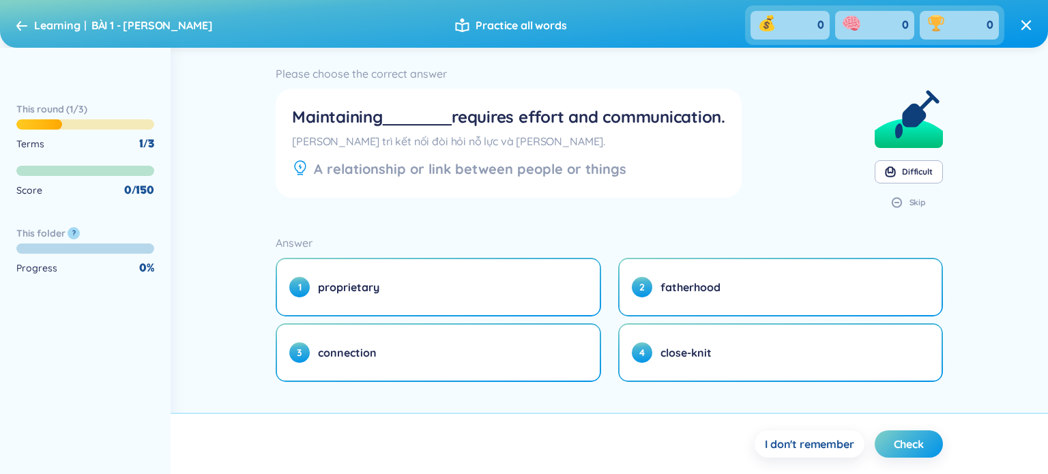
click at [300, 145] on div "[PERSON_NAME] trì kết nối đòi hỏi nỗ lực và [PERSON_NAME]." at bounding box center [508, 141] width 433 height 15
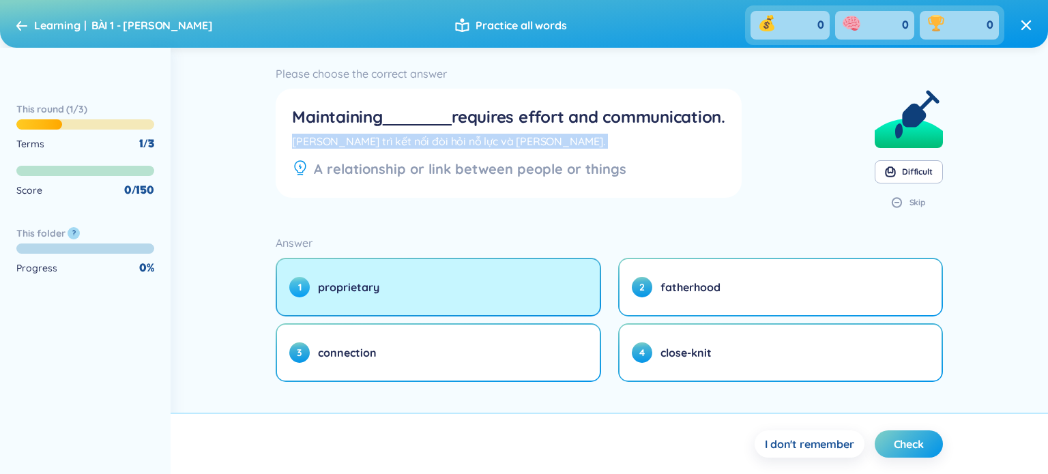
click at [453, 289] on button "1 proprietary" at bounding box center [438, 287] width 322 height 56
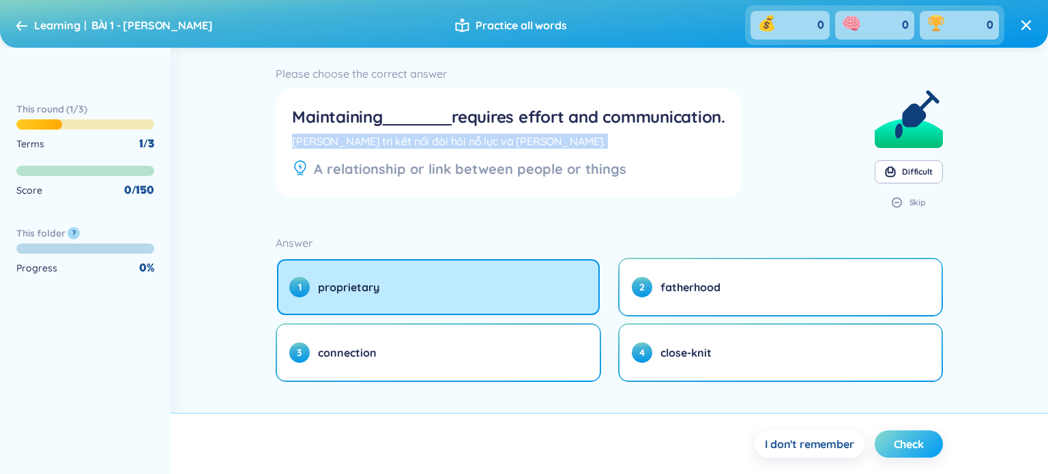
click at [911, 457] on button "Check" at bounding box center [908, 443] width 68 height 27
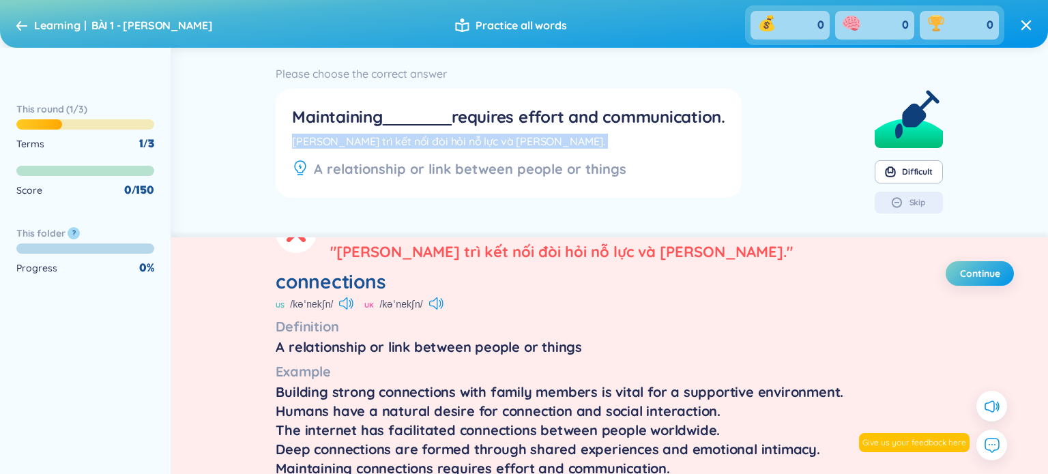
scroll to position [85, 0]
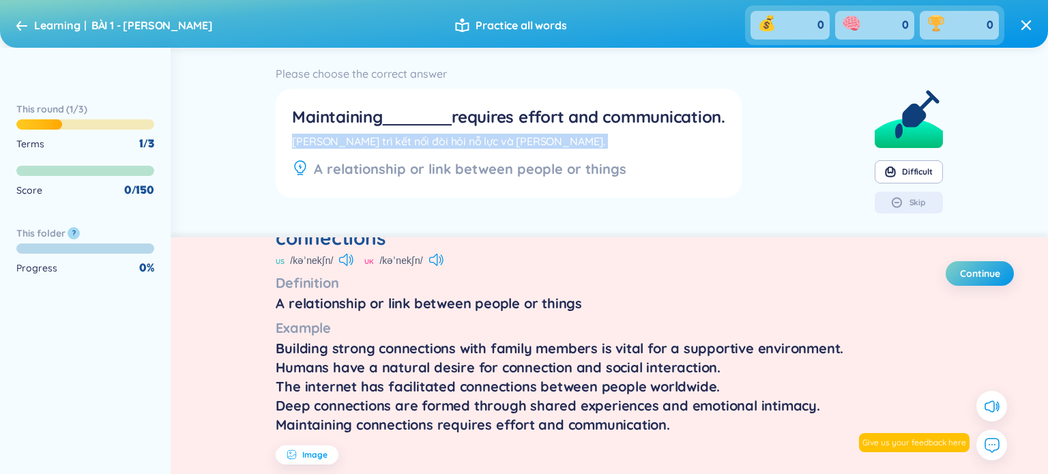
click at [306, 459] on span "Image" at bounding box center [314, 455] width 25 height 11
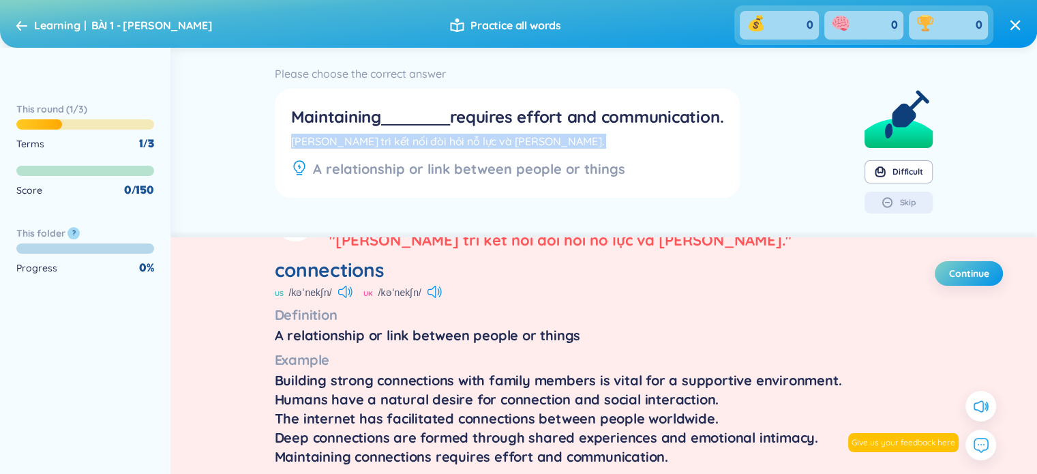
scroll to position [0, 0]
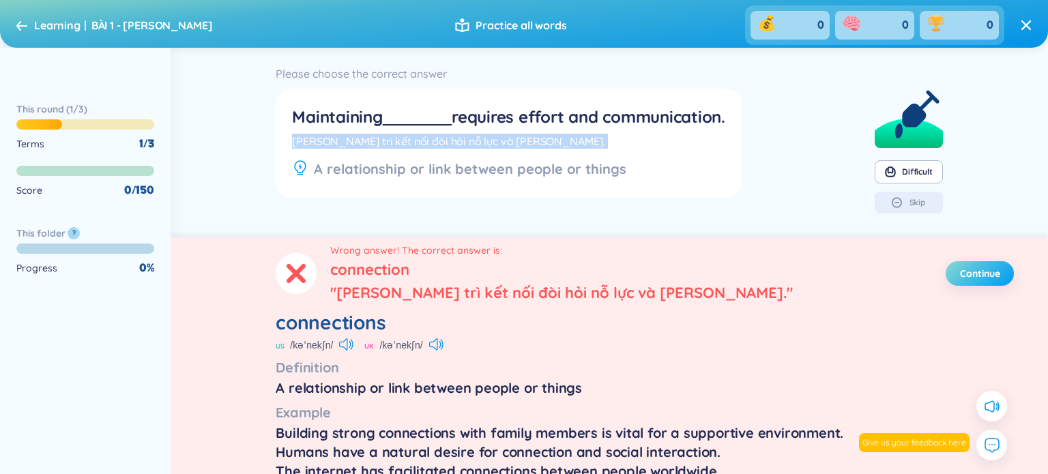
click at [981, 277] on span "Continue" at bounding box center [980, 274] width 40 height 14
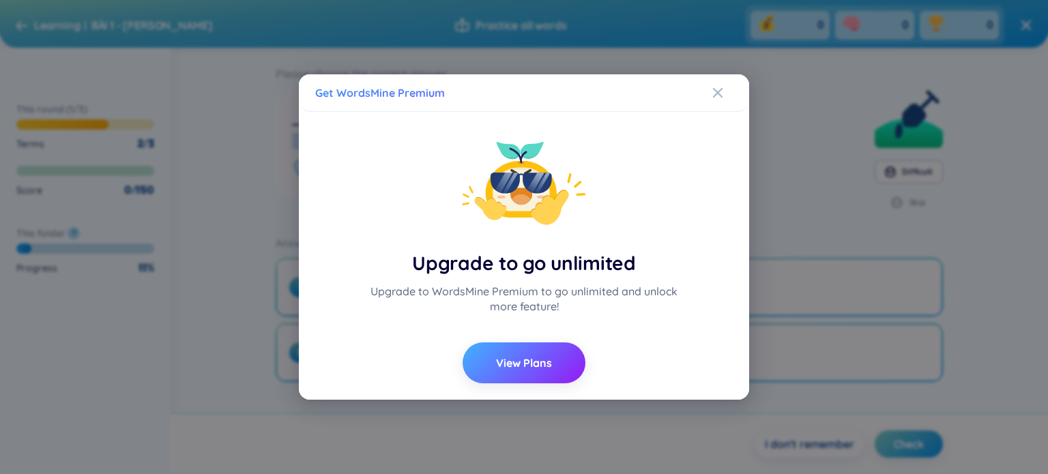
click at [560, 368] on button "View Plans" at bounding box center [523, 362] width 123 height 41
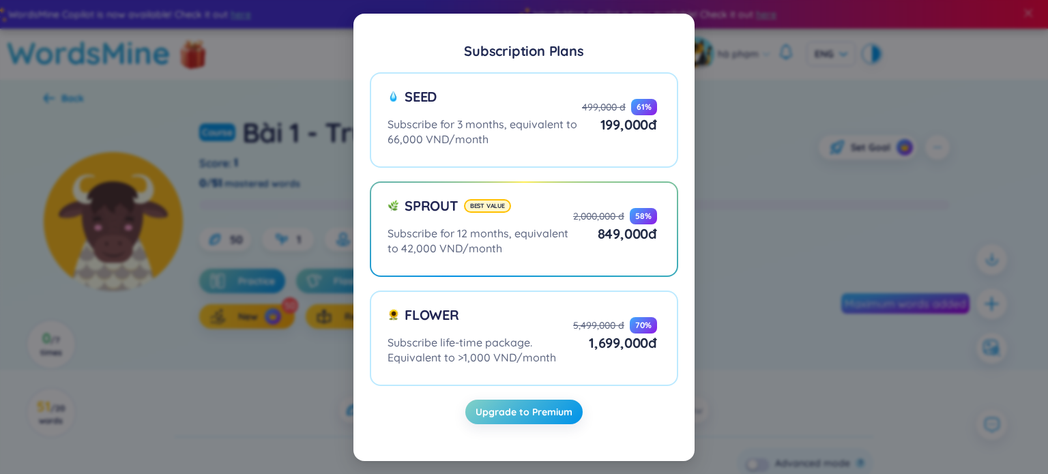
click at [769, 171] on div "Subscription Plans Seed Subscribe for 3 months, equivalent to 66,000 VND/month …" at bounding box center [524, 237] width 1048 height 474
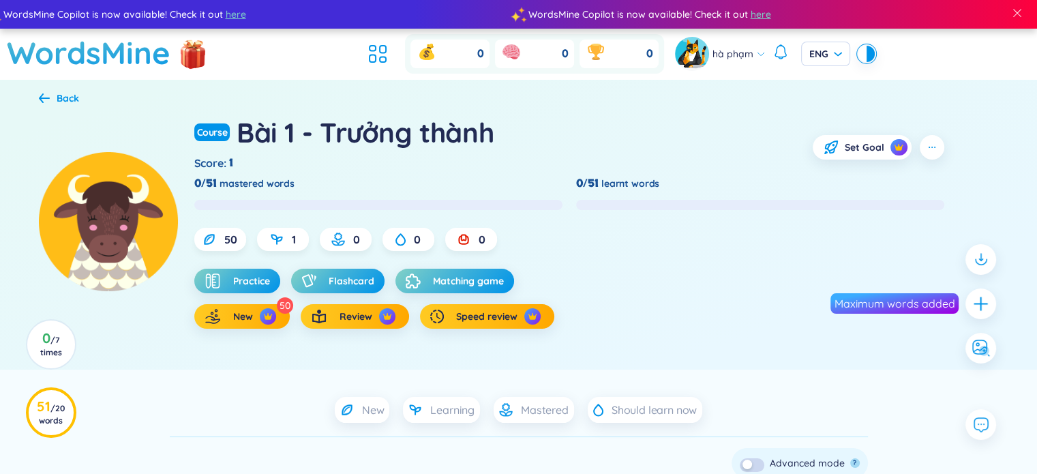
click at [39, 92] on div "Back" at bounding box center [59, 98] width 40 height 15
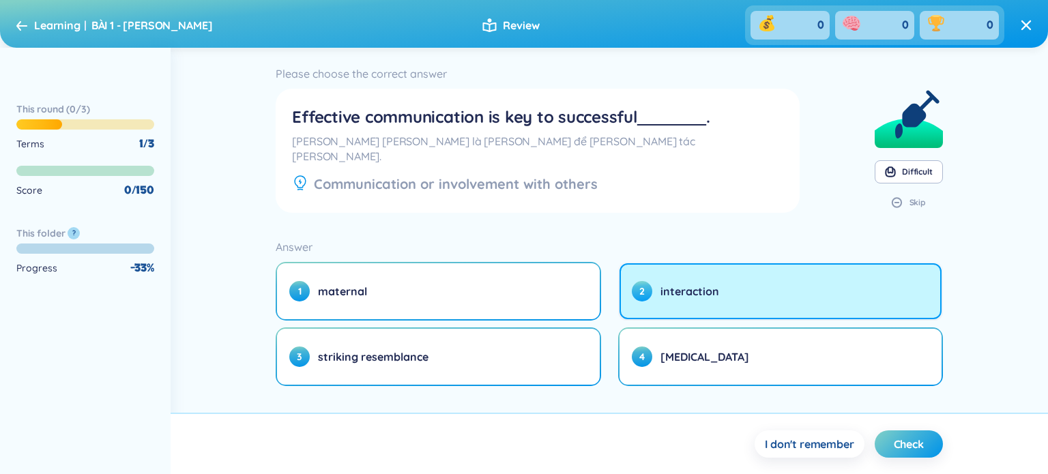
click at [662, 284] on span "interaction" at bounding box center [689, 291] width 59 height 15
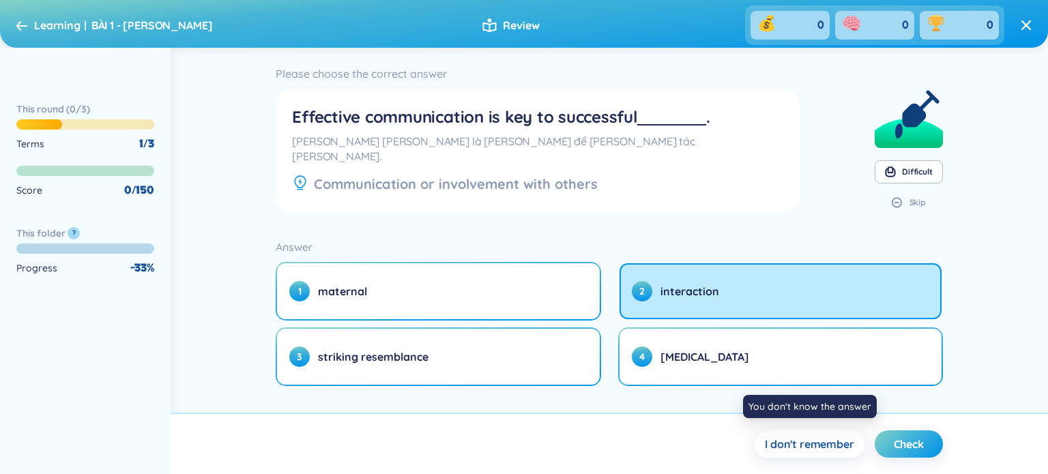
click at [827, 440] on span "I don't remember" at bounding box center [809, 444] width 89 height 15
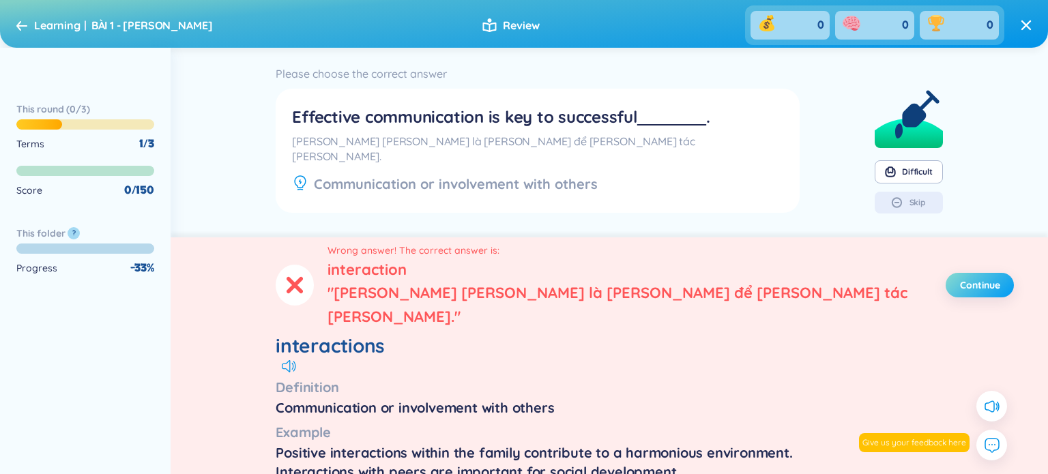
click at [988, 278] on span "Continue" at bounding box center [980, 285] width 40 height 14
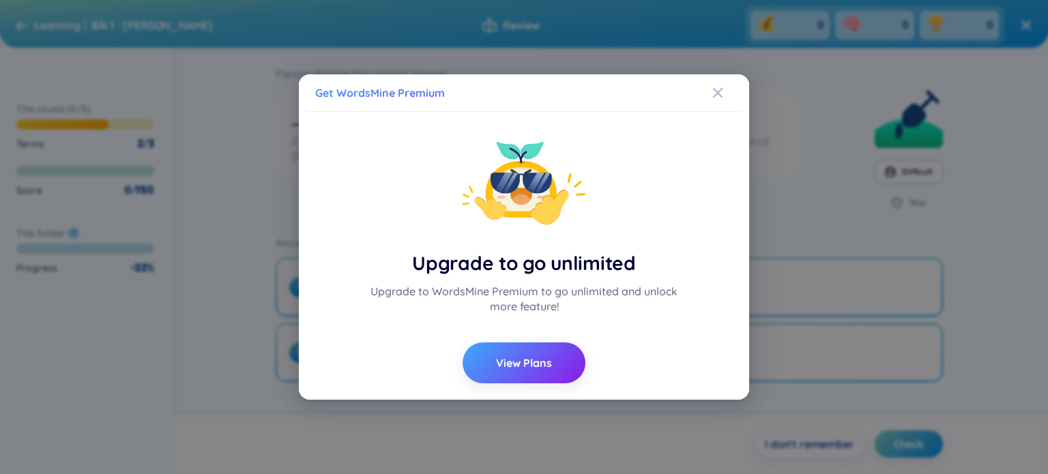
click at [709, 97] on div "Get WordsMine Premium" at bounding box center [523, 92] width 417 height 15
click at [711, 95] on div "Get WordsMine Premium" at bounding box center [523, 92] width 417 height 15
click at [718, 93] on icon "Close" at bounding box center [718, 93] width 10 height 10
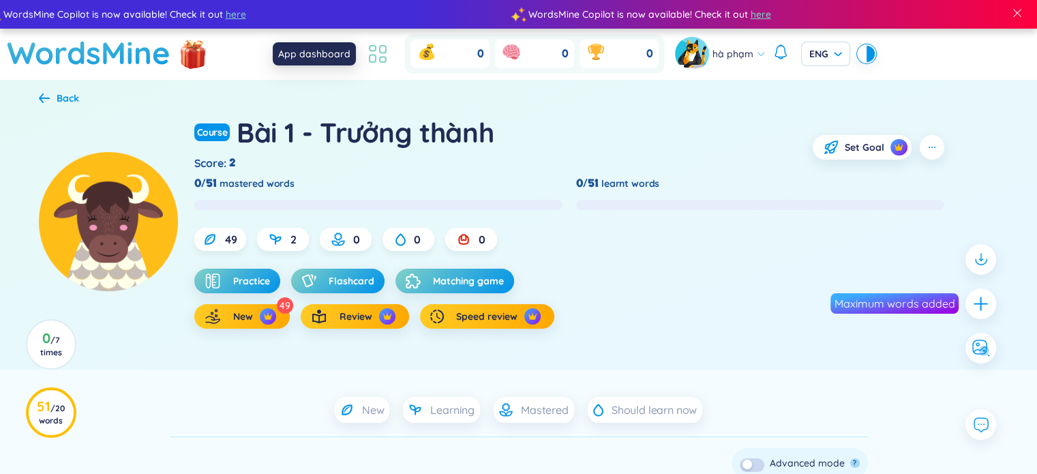
click at [387, 59] on icon at bounding box center [378, 54] width 25 height 25
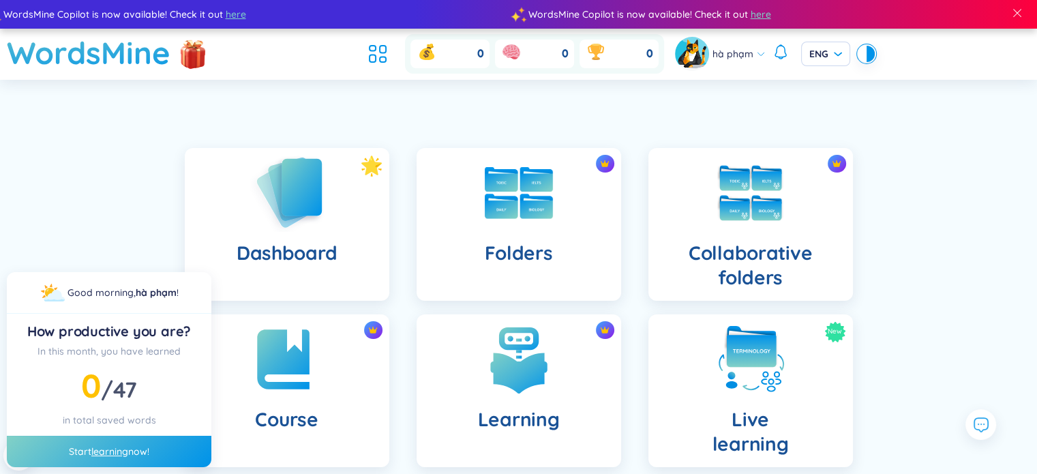
click at [289, 227] on img at bounding box center [287, 192] width 75 height 78
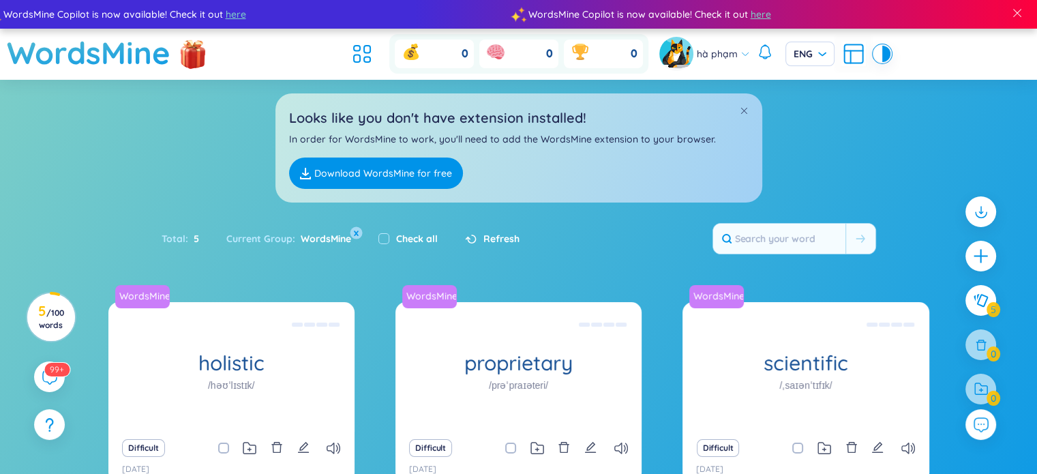
click at [359, 227] on button "x" at bounding box center [356, 233] width 12 height 12
